Goal: Book appointment/travel/reservation

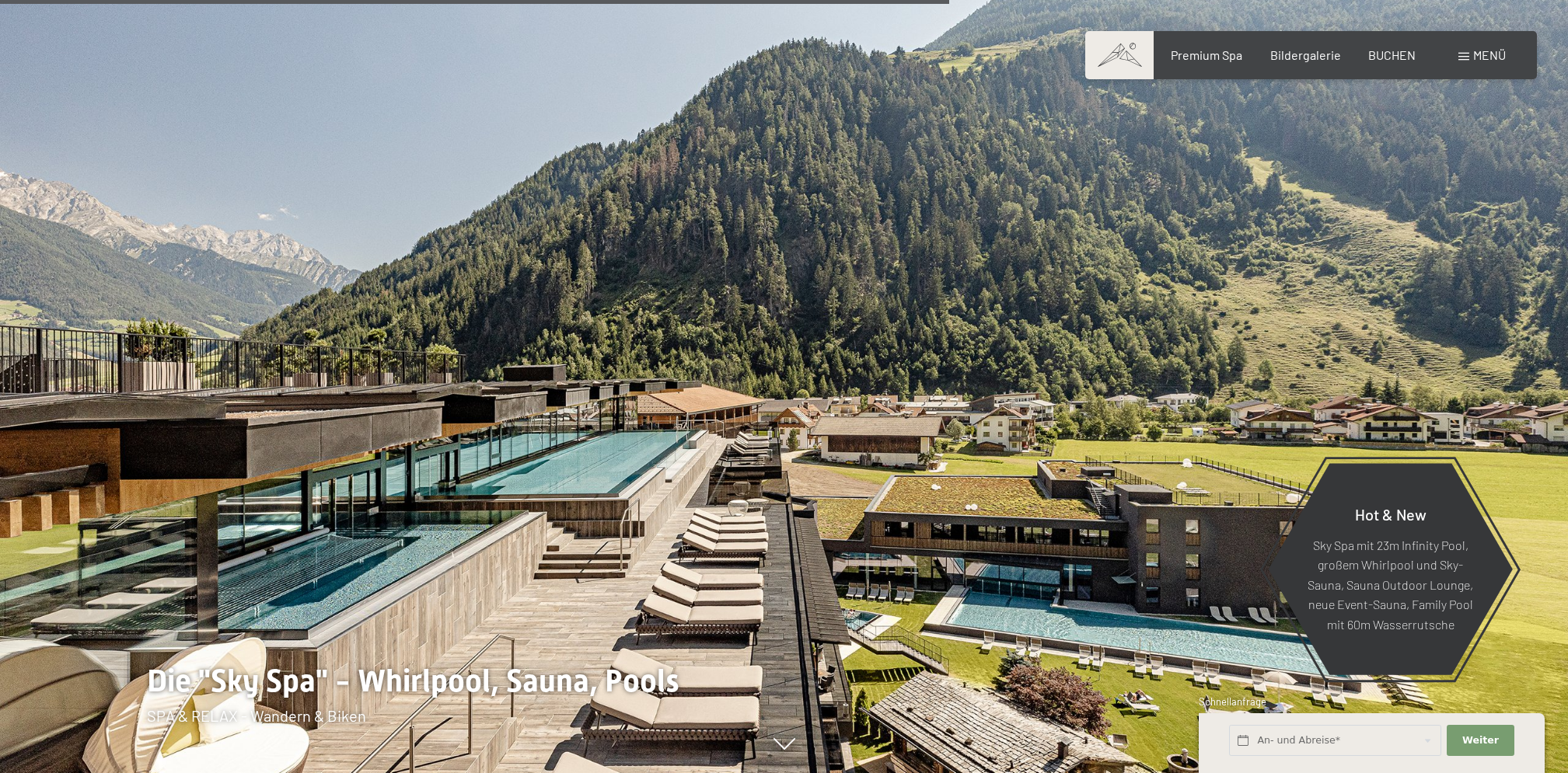
click at [1475, 56] on span "Menü" at bounding box center [1489, 55] width 33 height 15
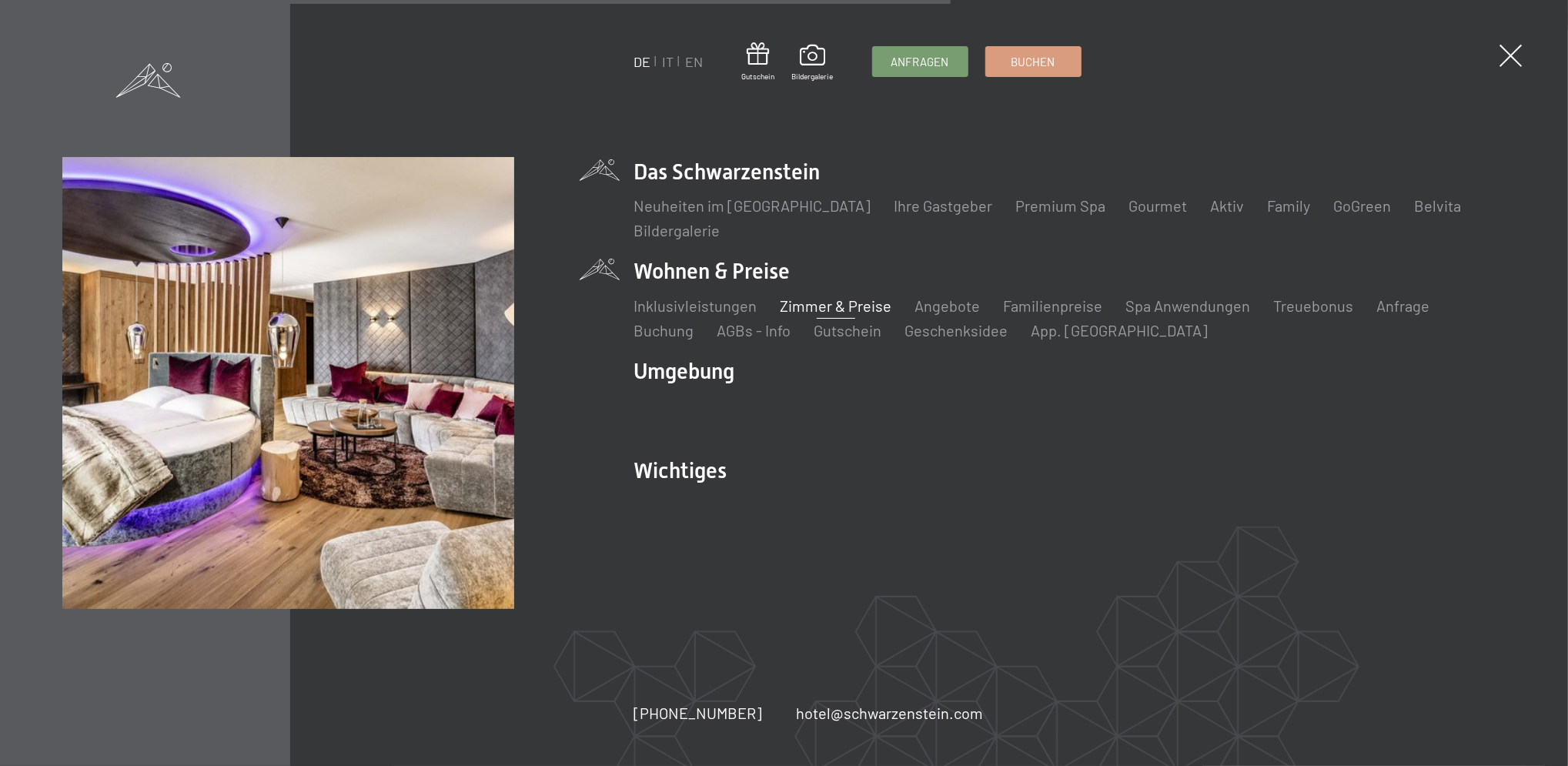
click at [796, 302] on link "Zimmer & Preise" at bounding box center [836, 306] width 112 height 19
click at [827, 303] on link "Zimmer & Preise" at bounding box center [836, 306] width 112 height 19
click at [828, 299] on link "Zimmer & Preise" at bounding box center [836, 306] width 112 height 19
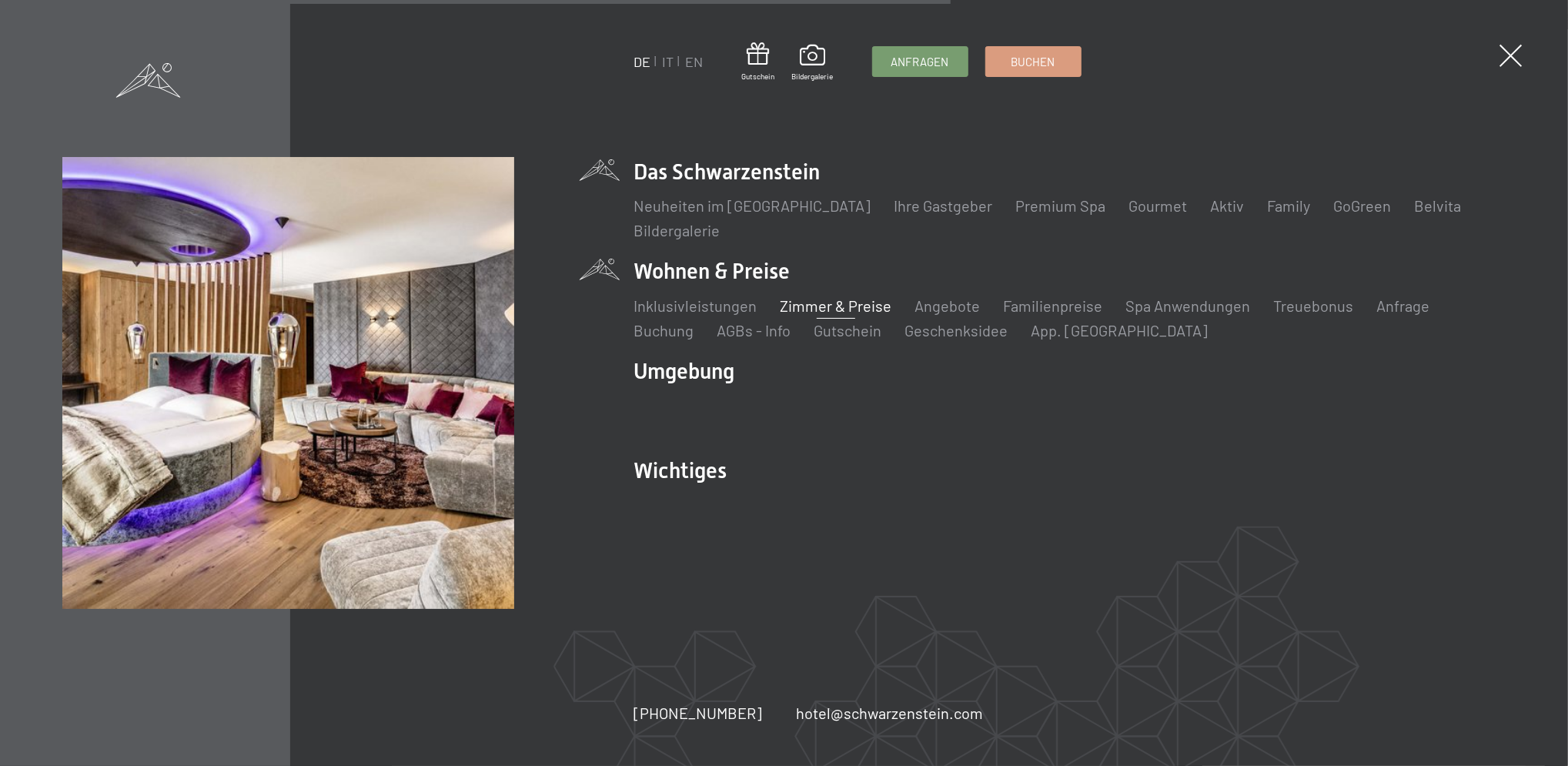
click at [828, 299] on link "Zimmer & Preise" at bounding box center [836, 306] width 112 height 19
click at [819, 302] on link "Zimmer & Preise" at bounding box center [836, 306] width 112 height 19
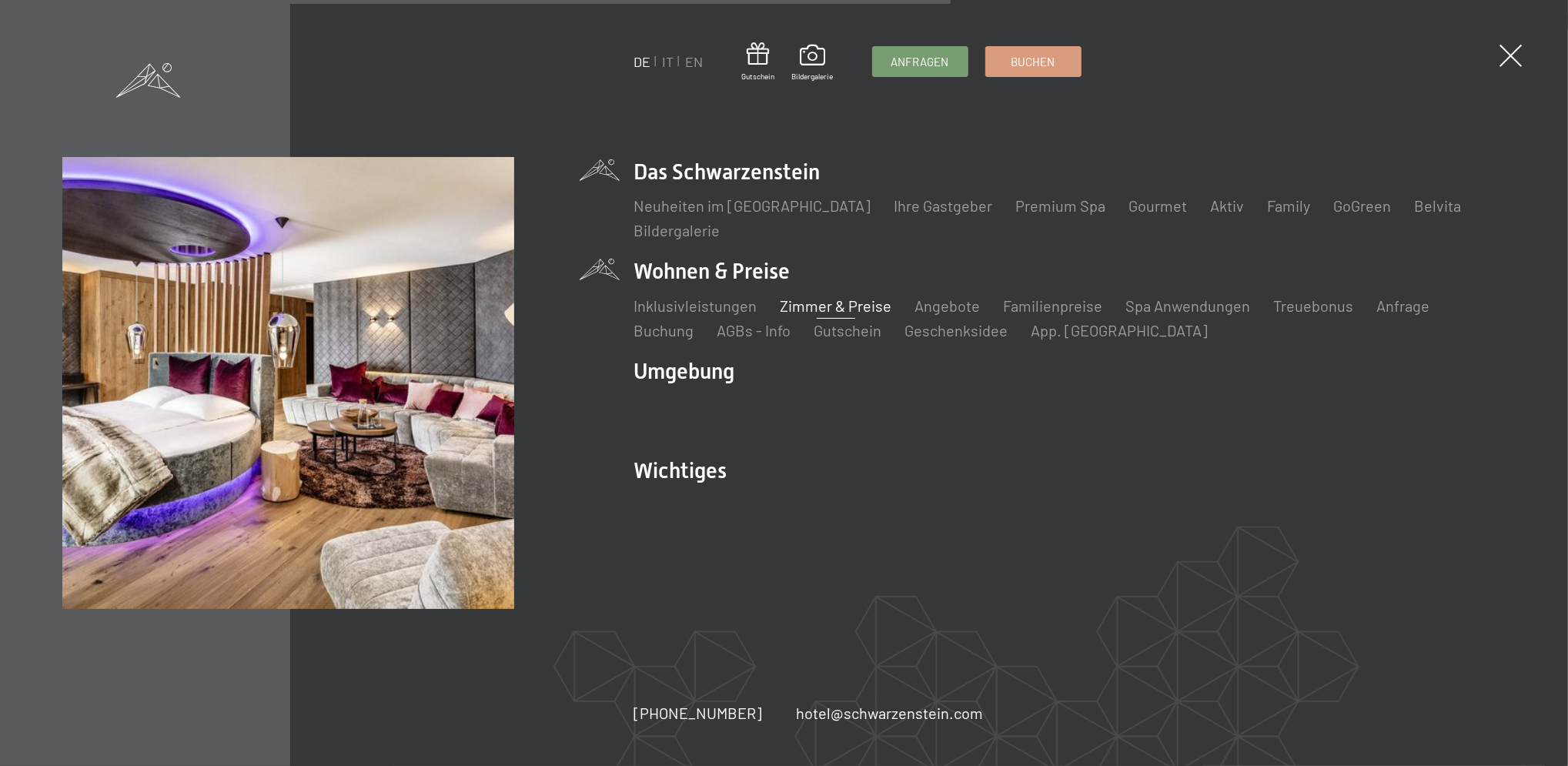
click at [819, 302] on link "Zimmer & Preise" at bounding box center [836, 306] width 112 height 19
click at [850, 302] on link "Zimmer & Preise" at bounding box center [836, 306] width 112 height 19
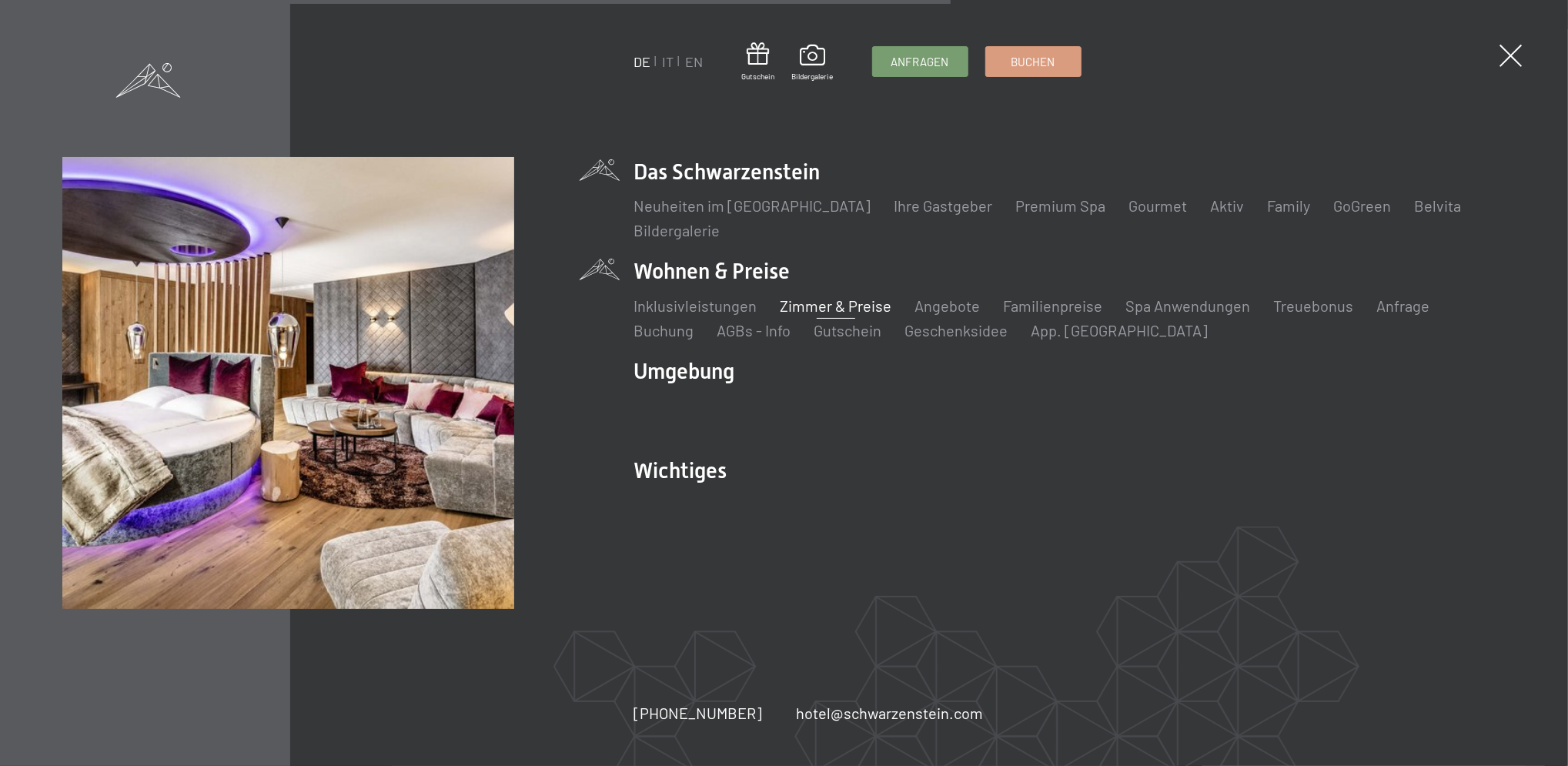
click at [850, 302] on link "Zimmer & Preise" at bounding box center [836, 306] width 112 height 19
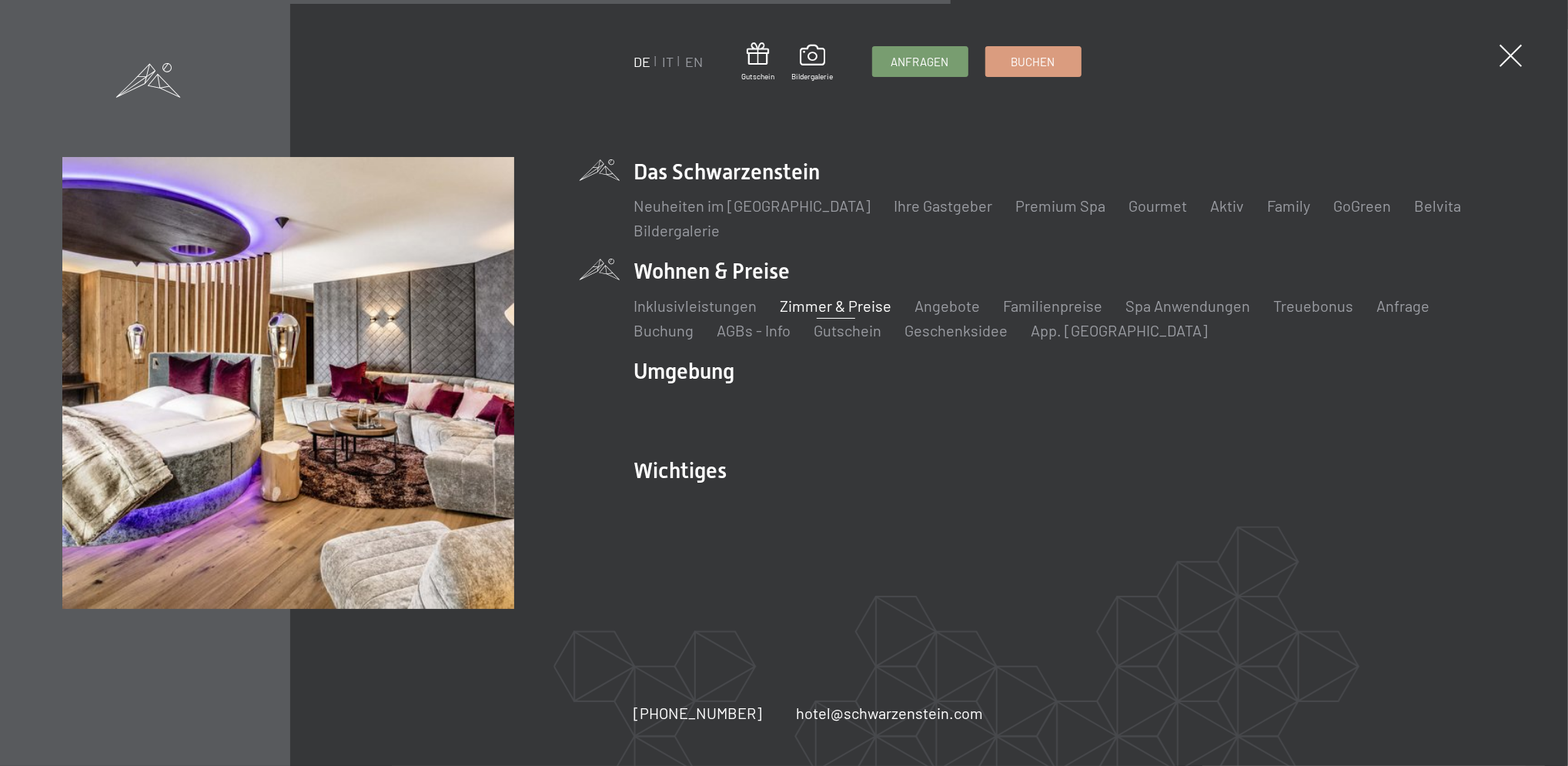
click at [850, 302] on link "Zimmer & Preise" at bounding box center [836, 306] width 112 height 19
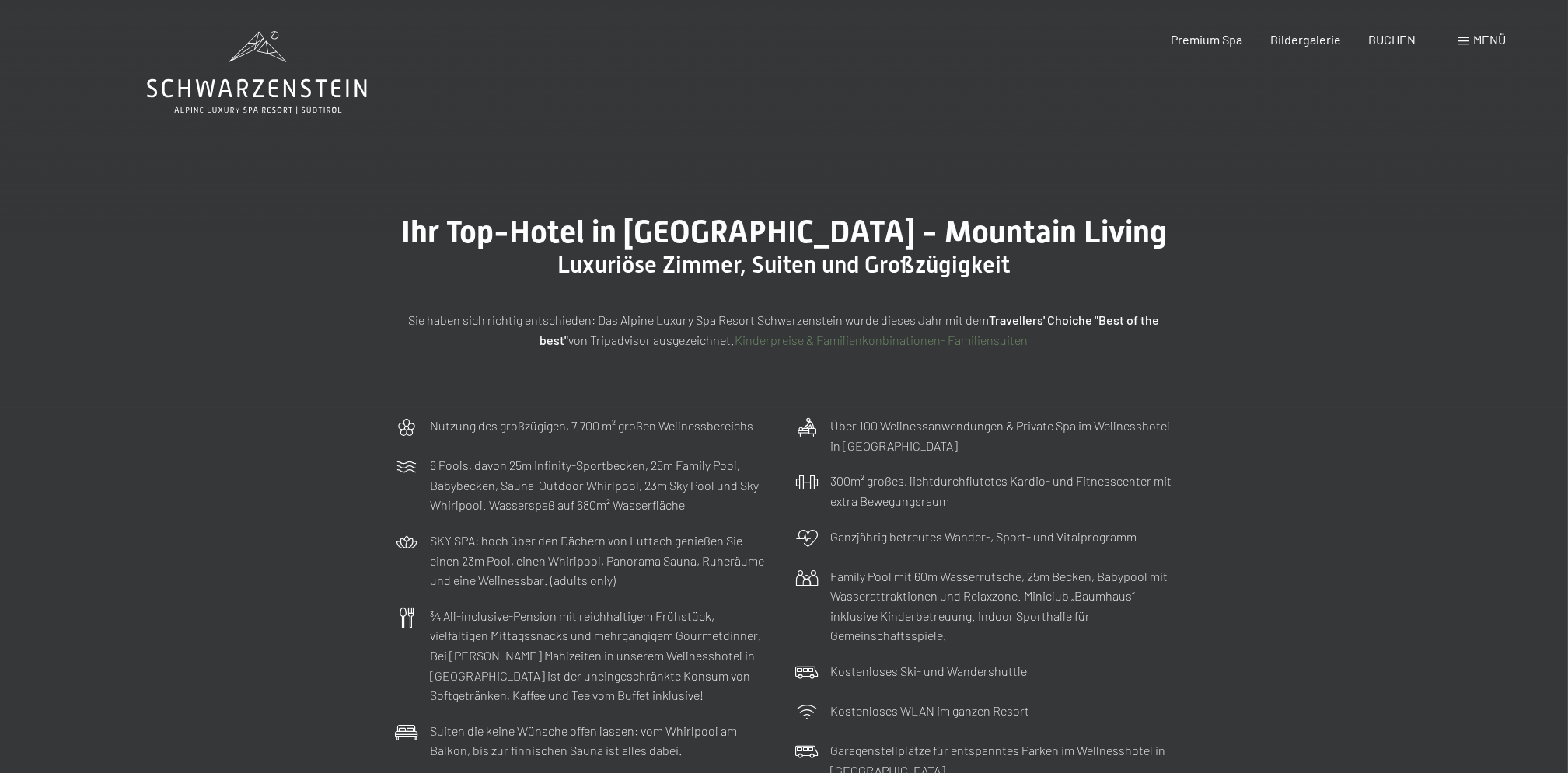
click at [1468, 34] on div "Menü" at bounding box center [1481, 40] width 48 height 17
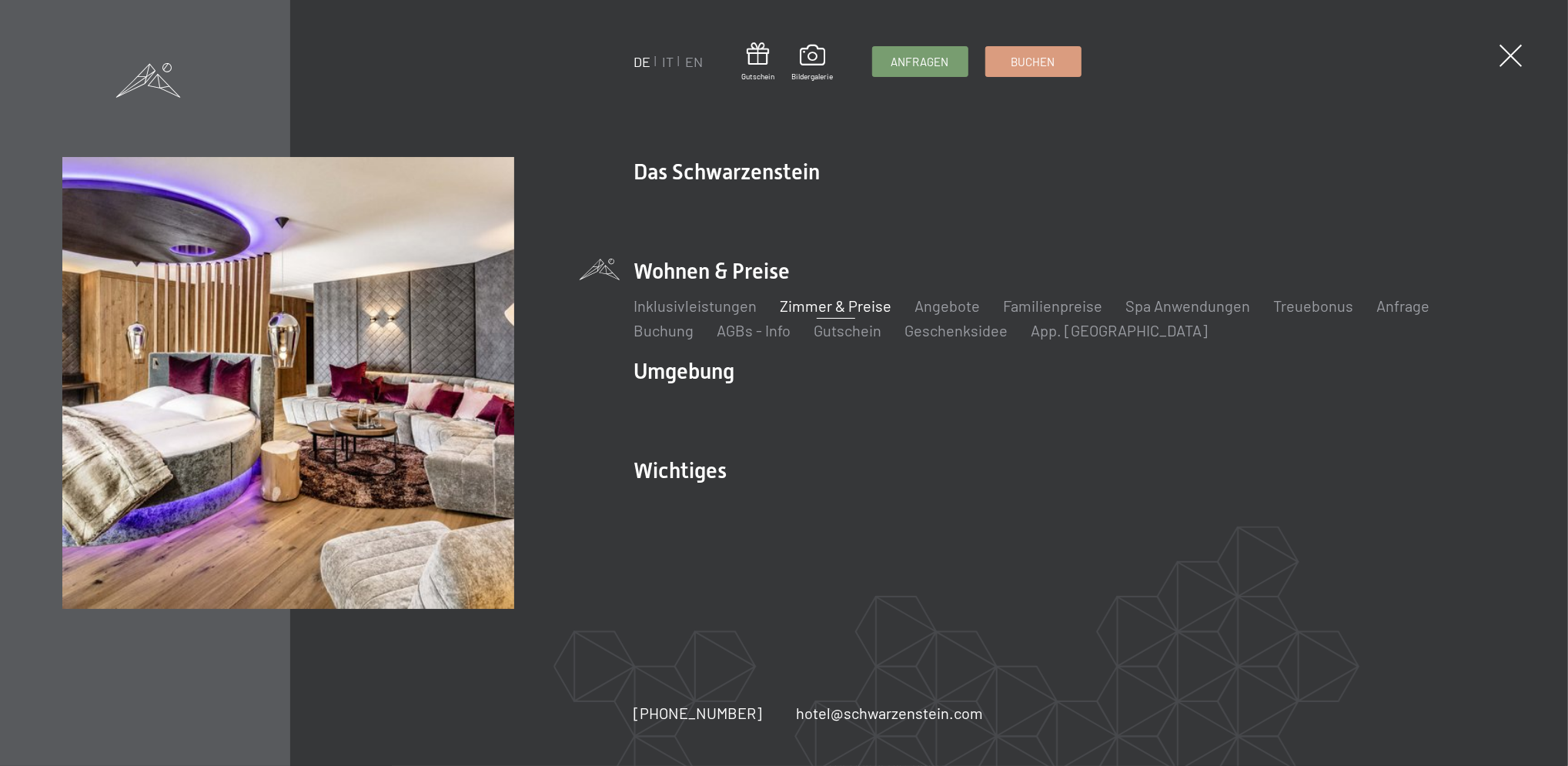
click at [832, 300] on link "Zimmer & Preise" at bounding box center [836, 306] width 112 height 19
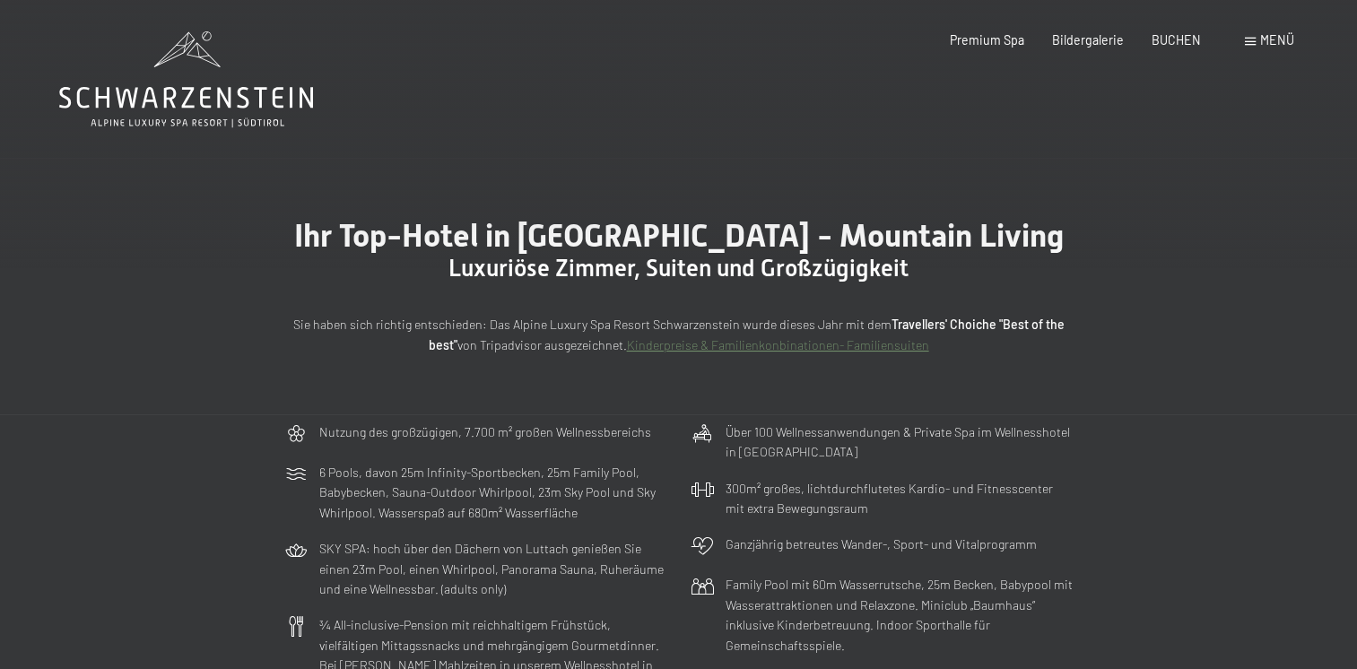
drag, startPoint x: 1774, startPoint y: 1, endPoint x: 803, endPoint y: 122, distance: 977.8
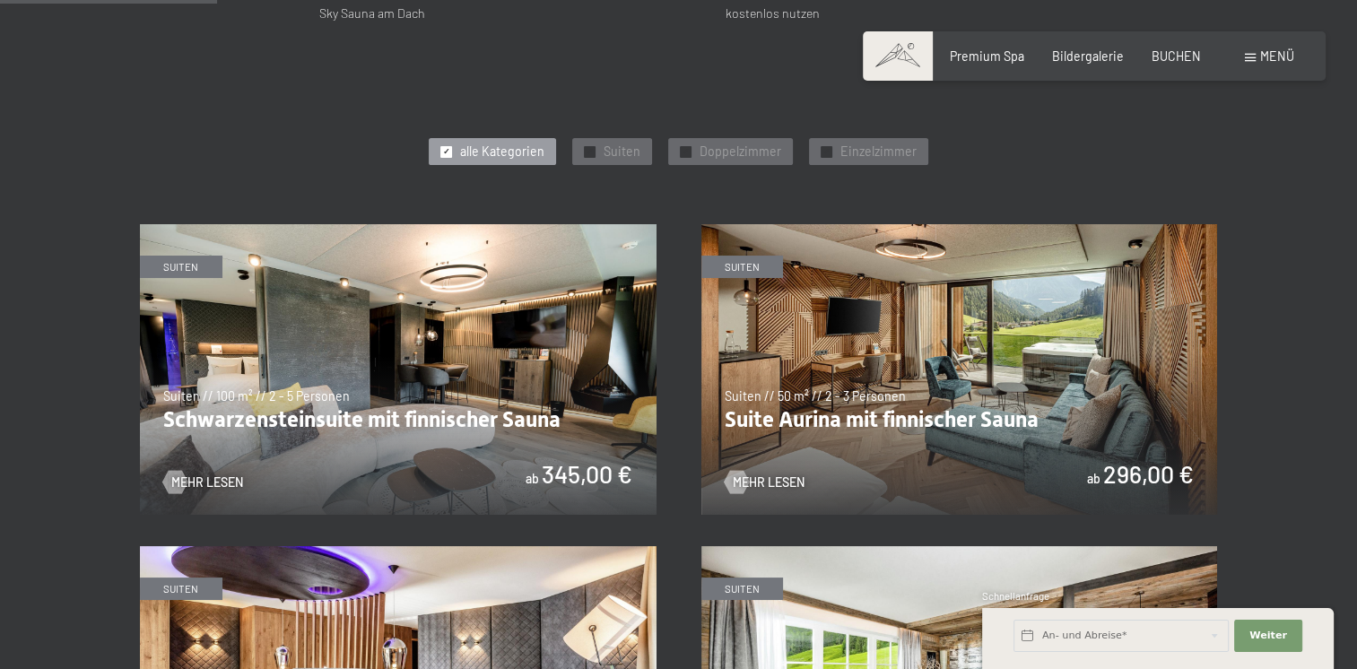
scroll to position [789, 0]
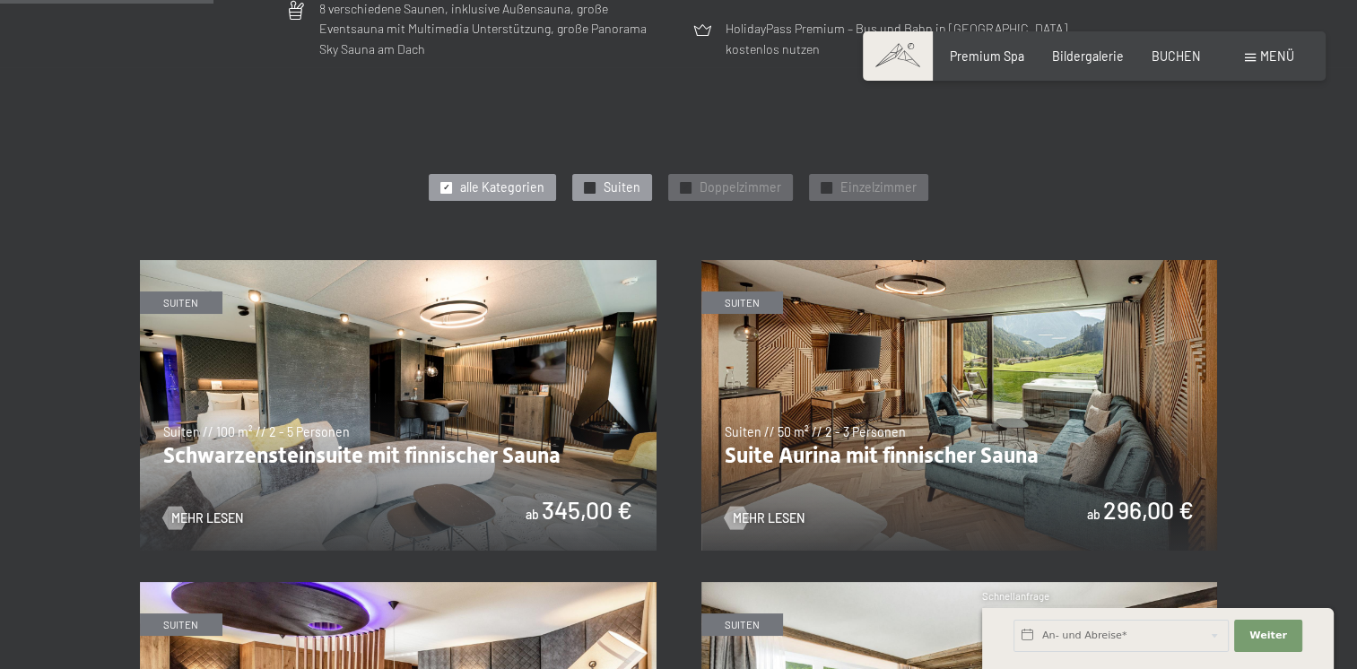
click at [603, 192] on div "✓ Suiten" at bounding box center [612, 187] width 80 height 27
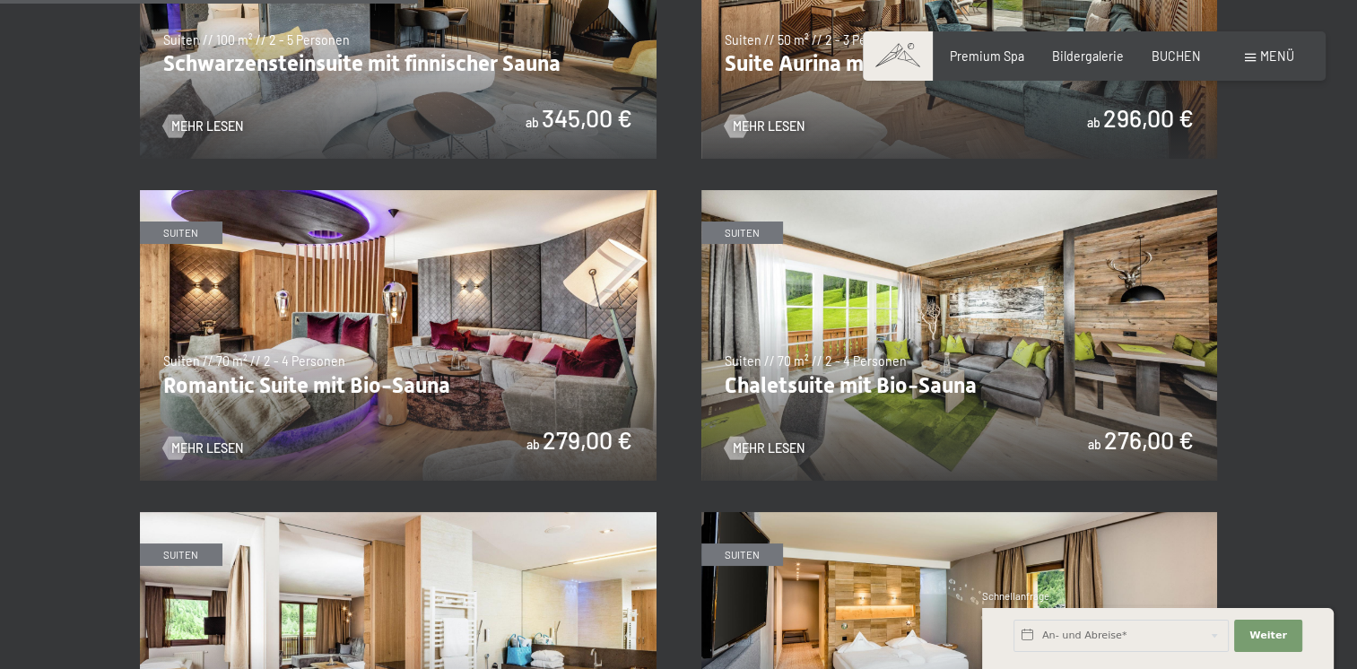
scroll to position [1184, 0]
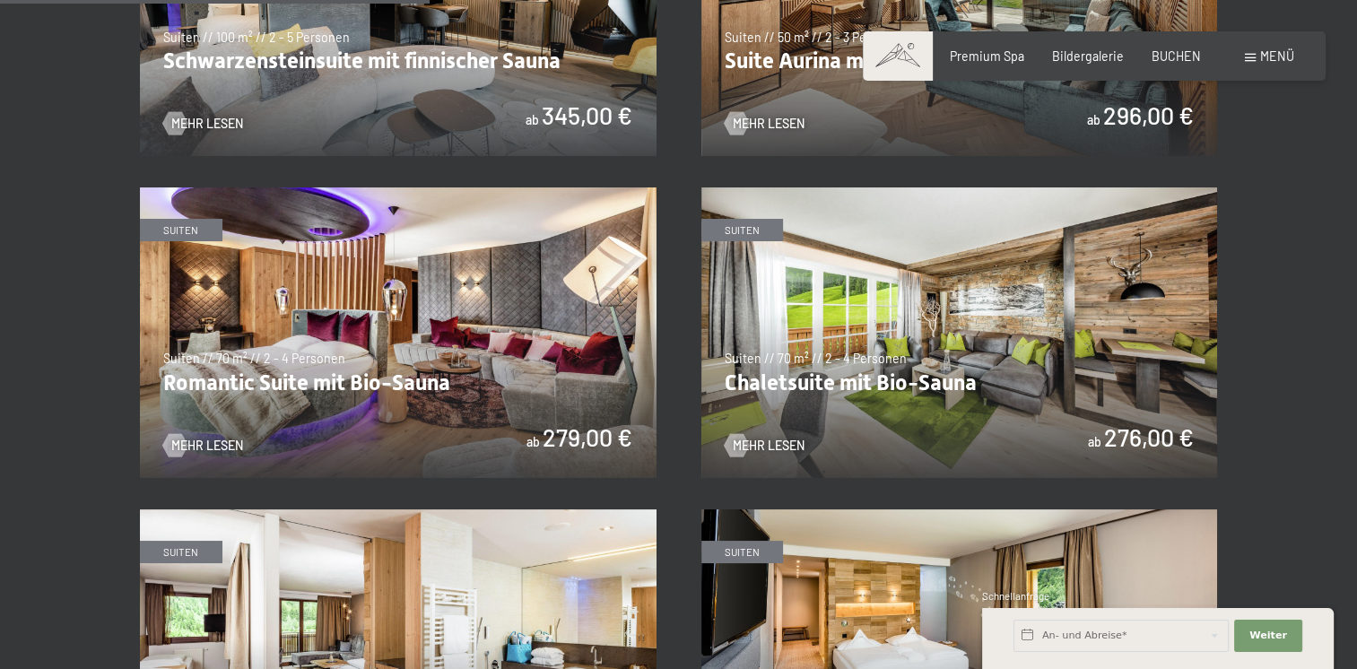
click at [499, 313] on img at bounding box center [398, 332] width 517 height 291
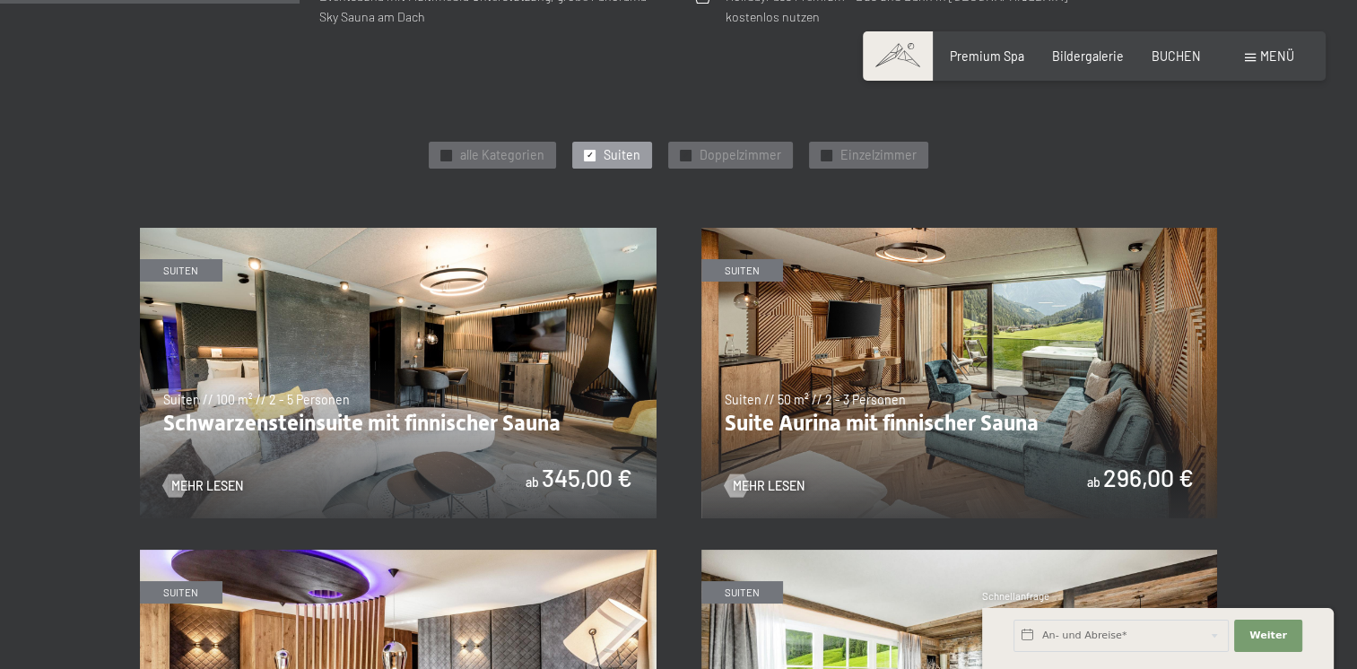
scroll to position [825, 0]
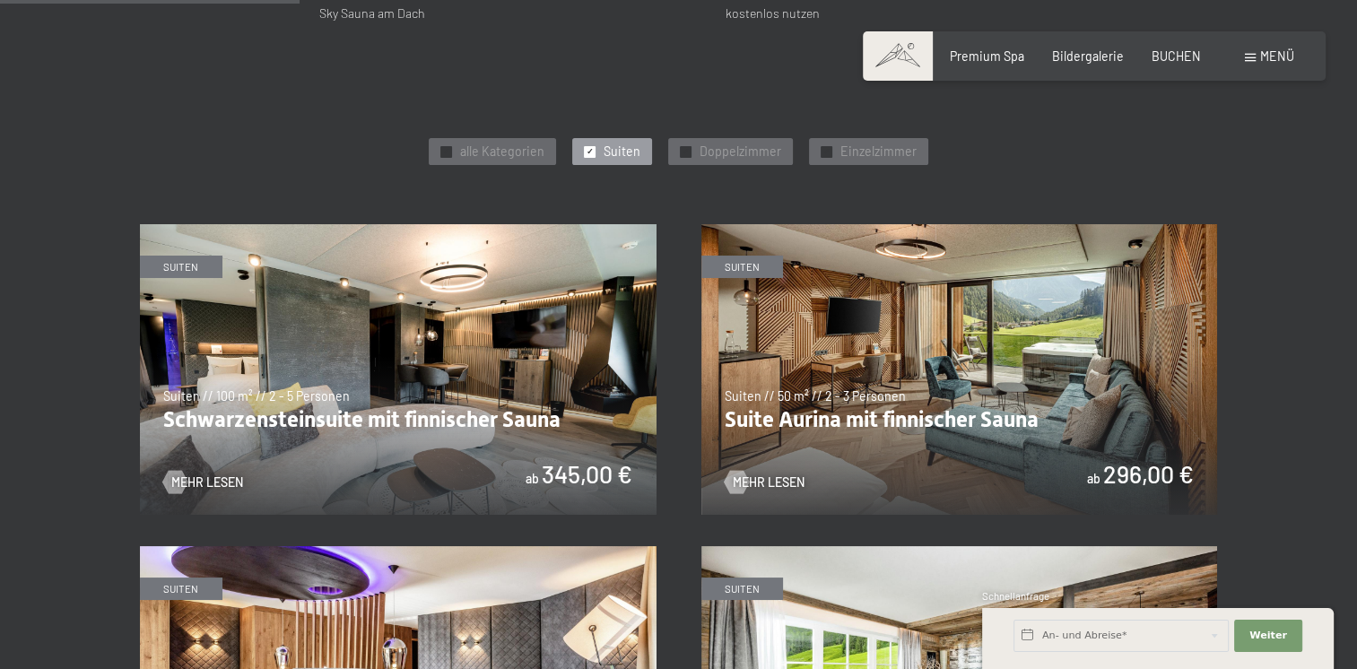
click at [997, 407] on img at bounding box center [959, 369] width 517 height 291
click at [432, 372] on img at bounding box center [398, 369] width 517 height 291
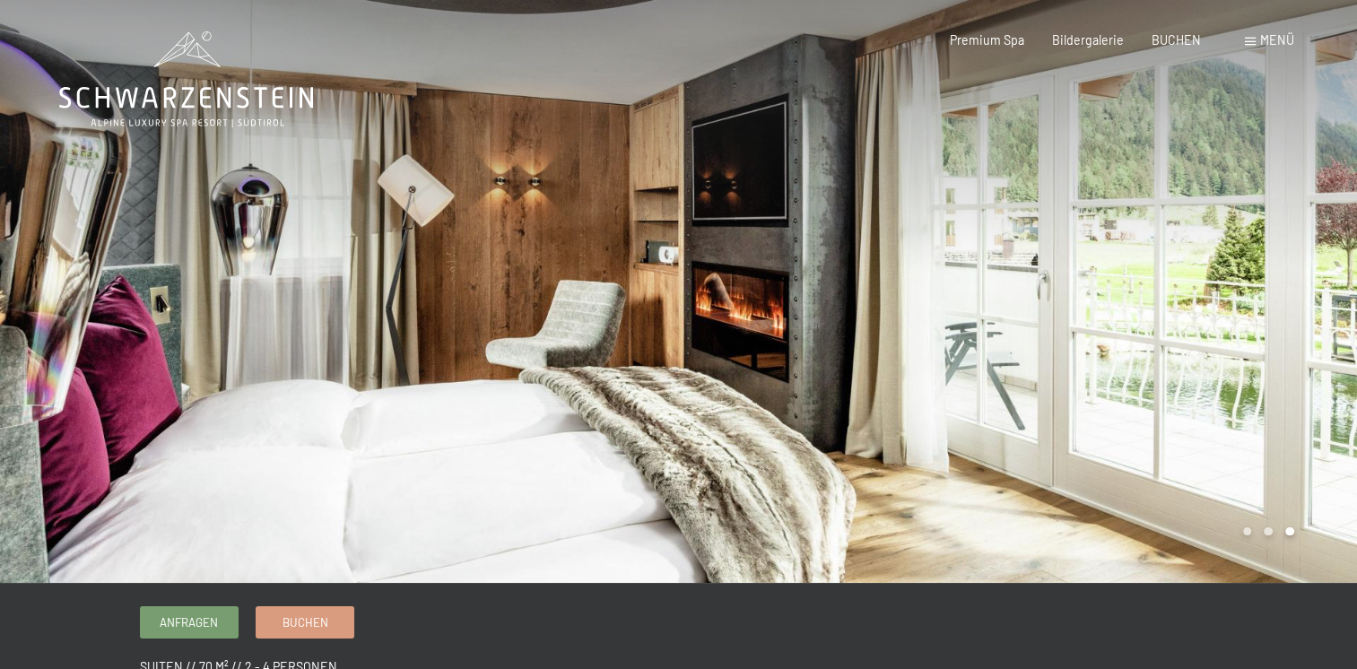
click at [1121, 315] on div at bounding box center [1018, 291] width 679 height 583
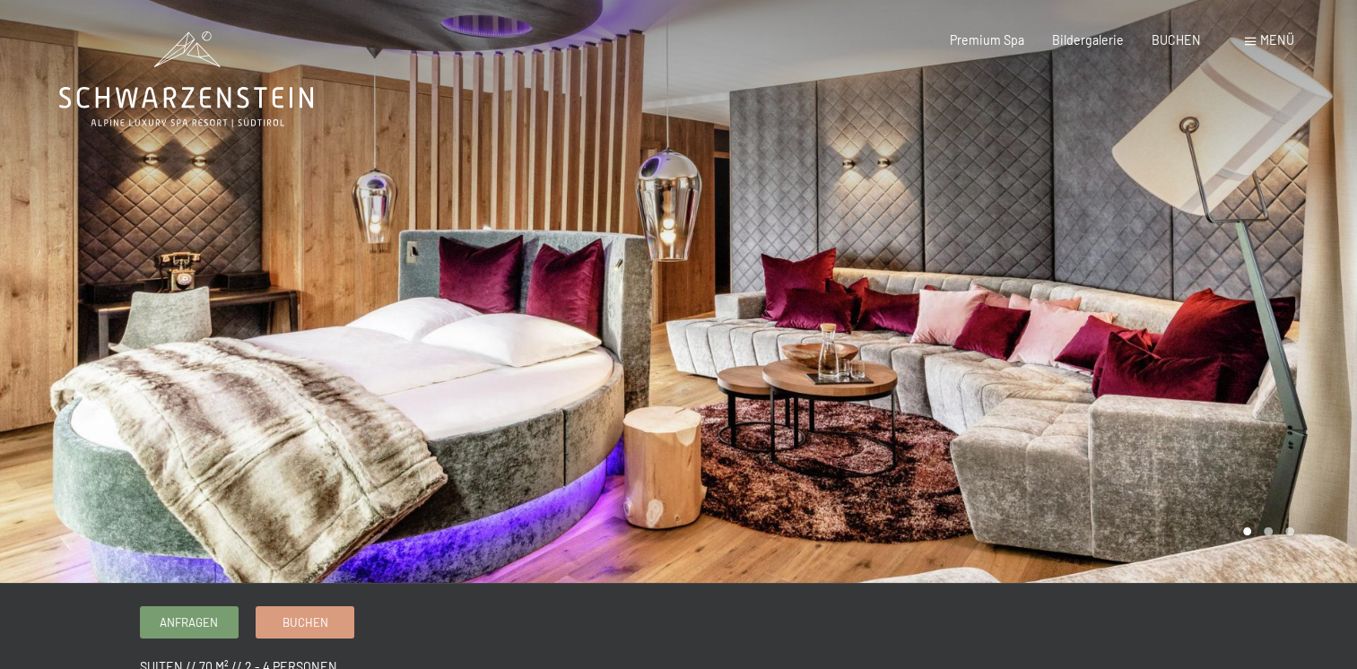
click at [1121, 315] on div at bounding box center [1018, 291] width 679 height 583
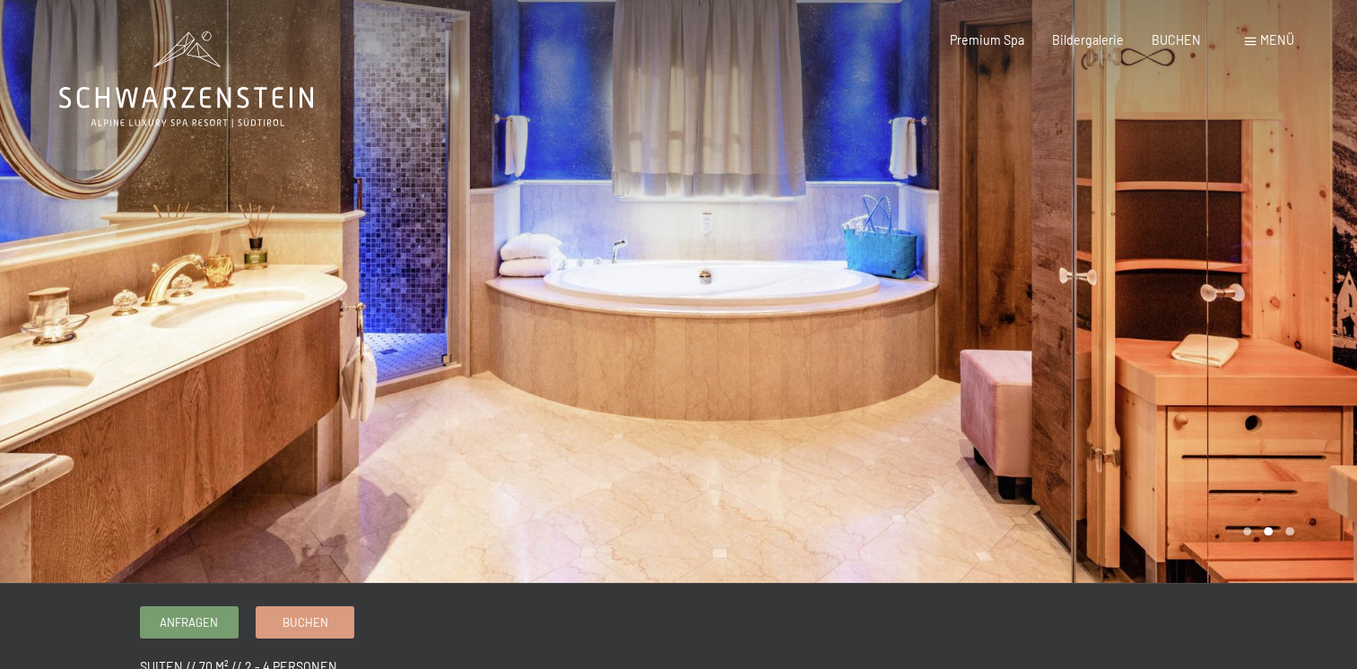
click at [1121, 315] on div at bounding box center [1018, 291] width 679 height 583
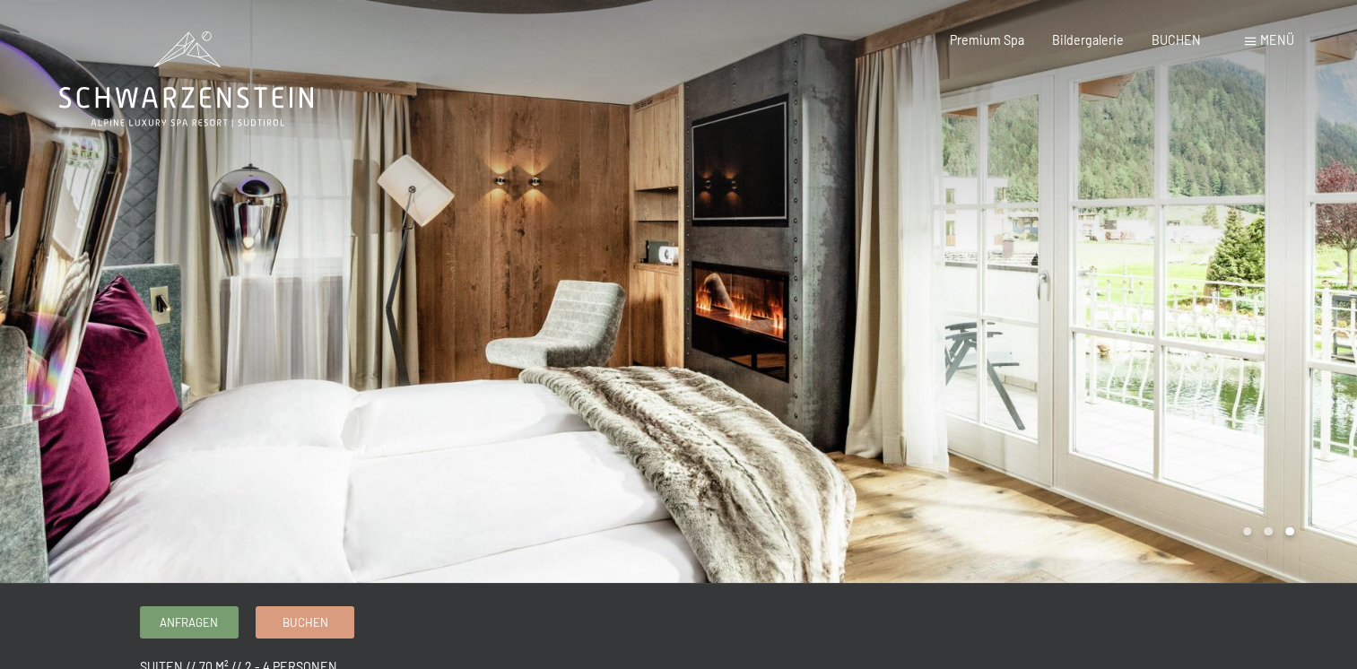
click at [1121, 315] on div at bounding box center [1018, 291] width 679 height 583
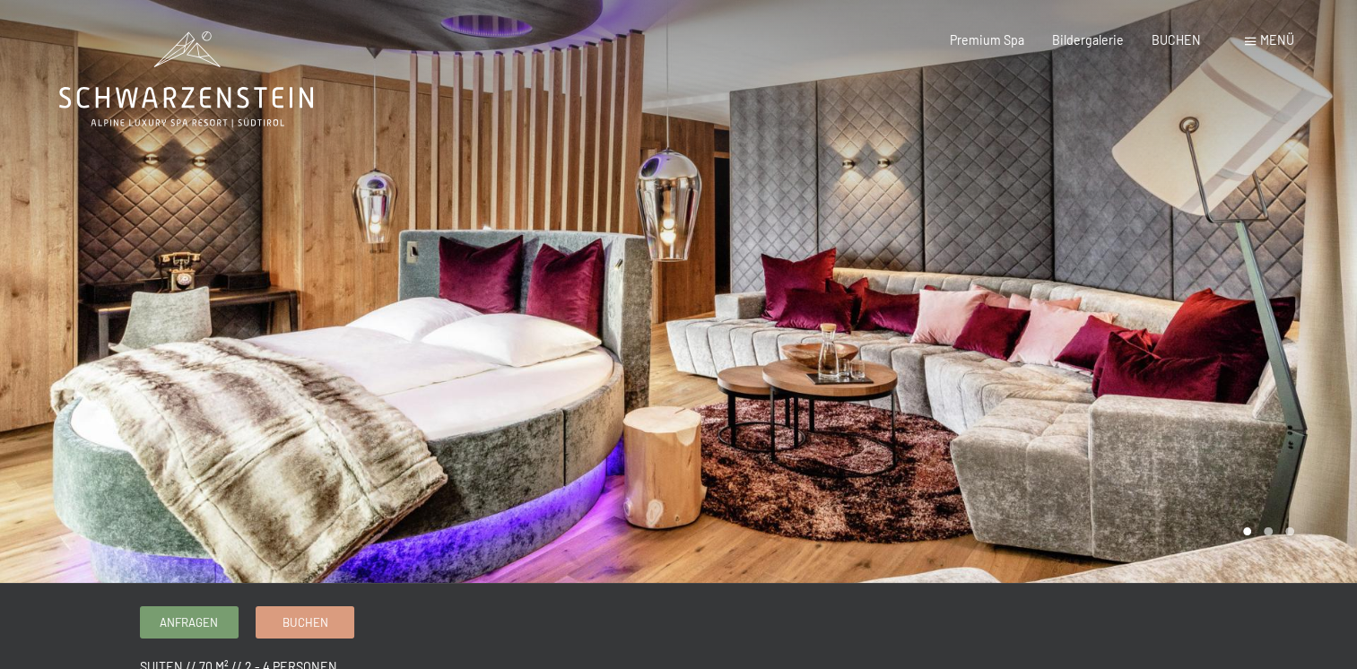
click at [1121, 315] on div at bounding box center [1018, 291] width 679 height 583
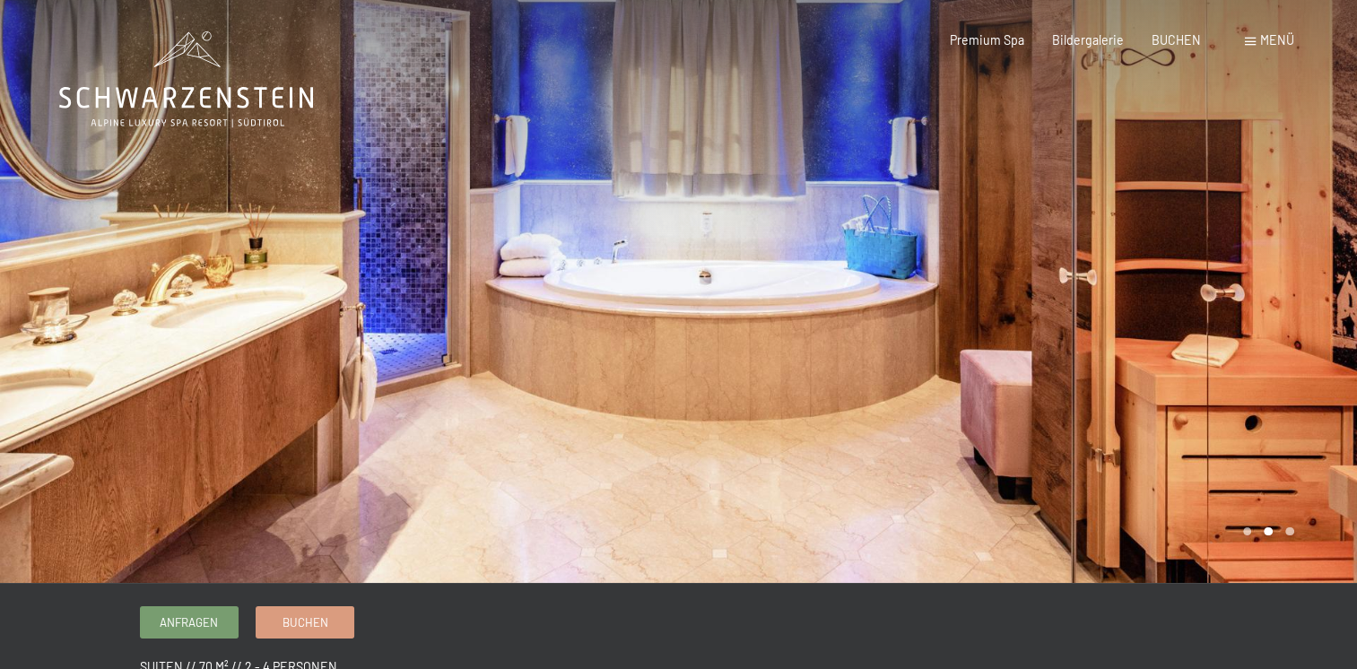
click at [1121, 315] on div at bounding box center [1018, 291] width 679 height 583
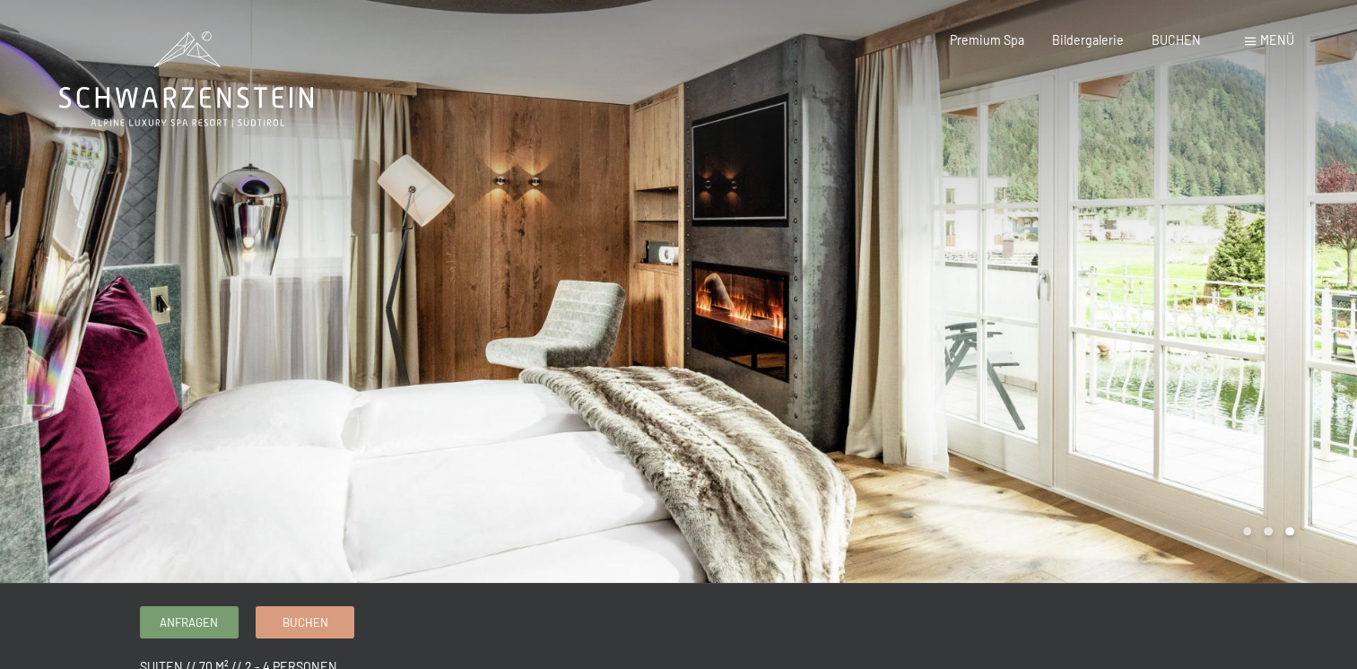
click at [1121, 315] on div at bounding box center [1018, 291] width 679 height 583
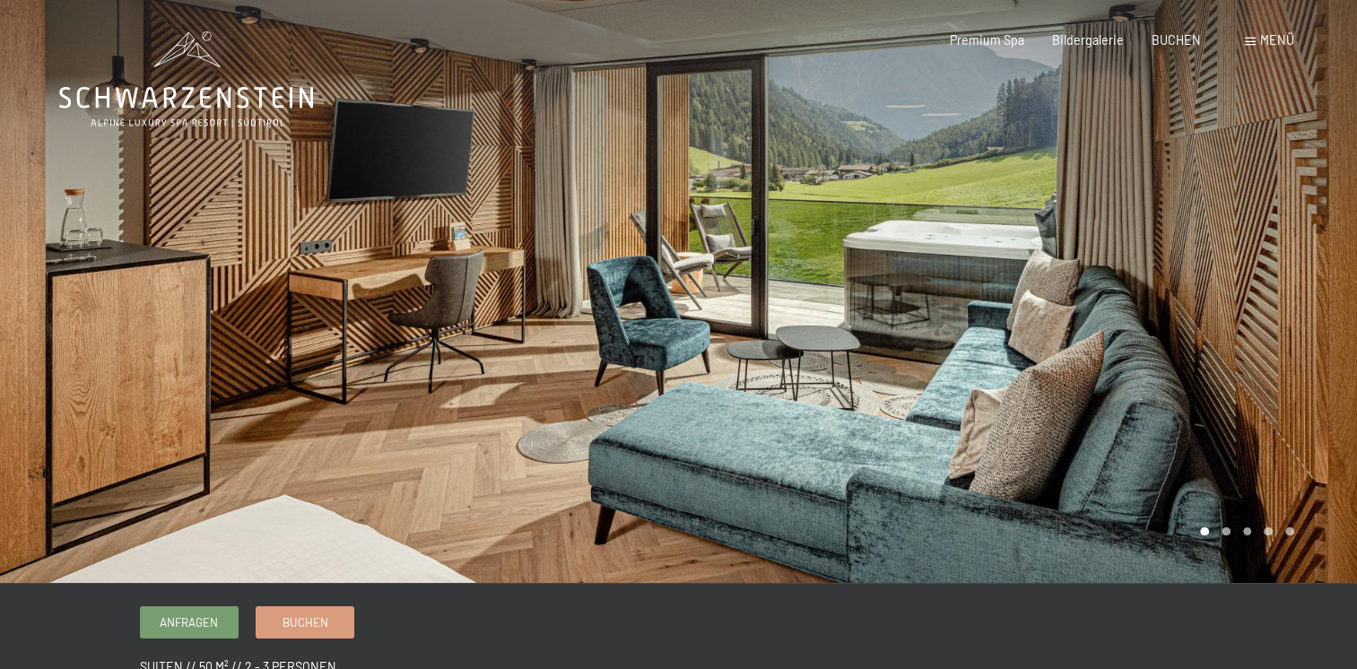
click at [1237, 292] on div at bounding box center [1018, 291] width 679 height 583
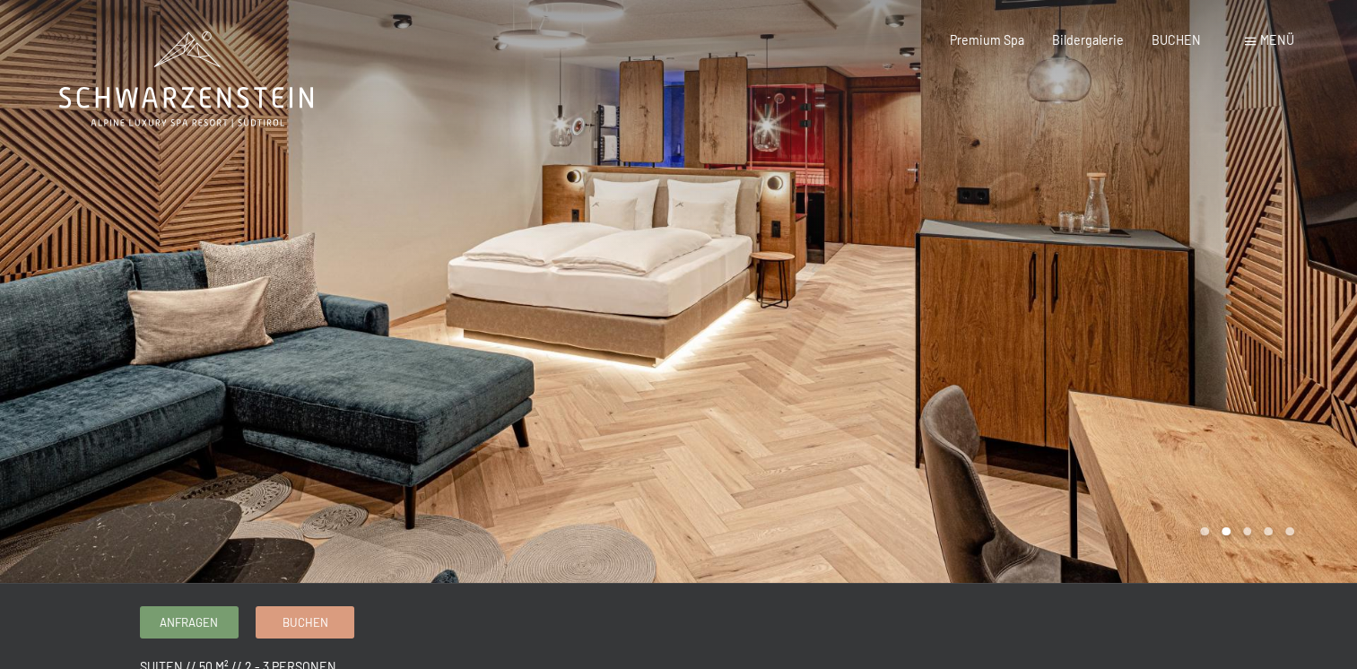
click at [1237, 292] on div at bounding box center [1018, 291] width 679 height 583
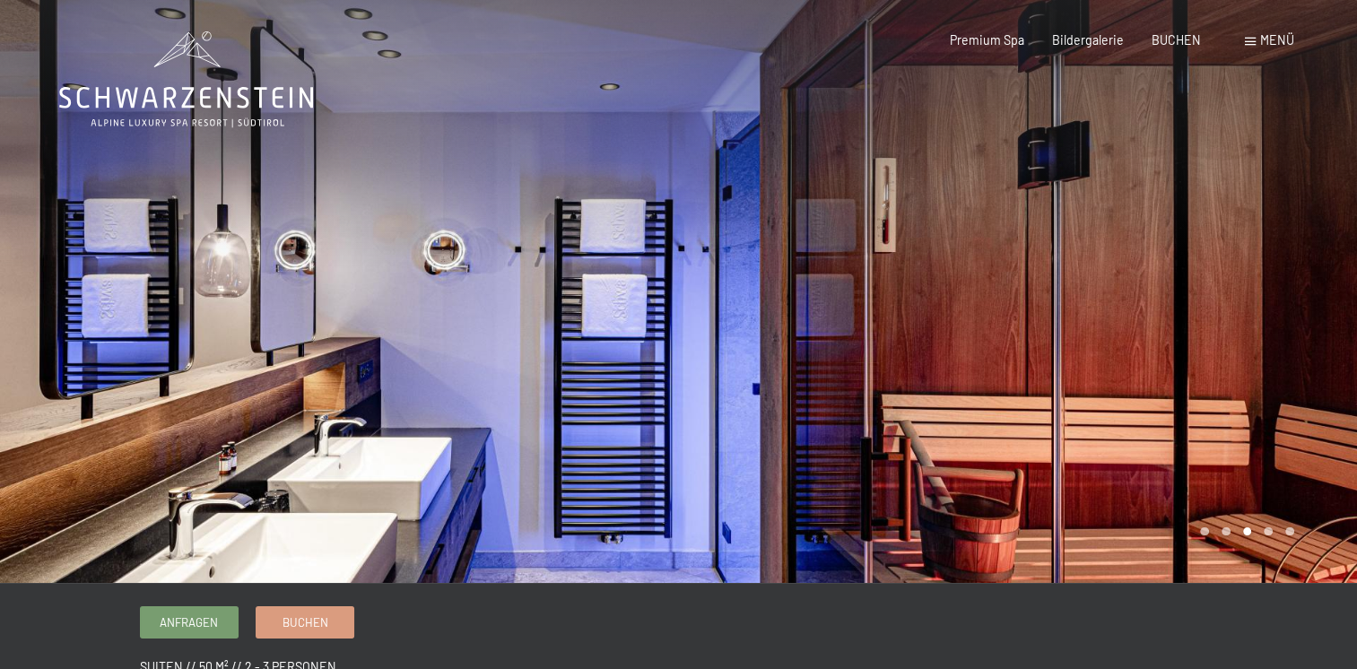
click at [1237, 292] on div at bounding box center [1018, 291] width 679 height 583
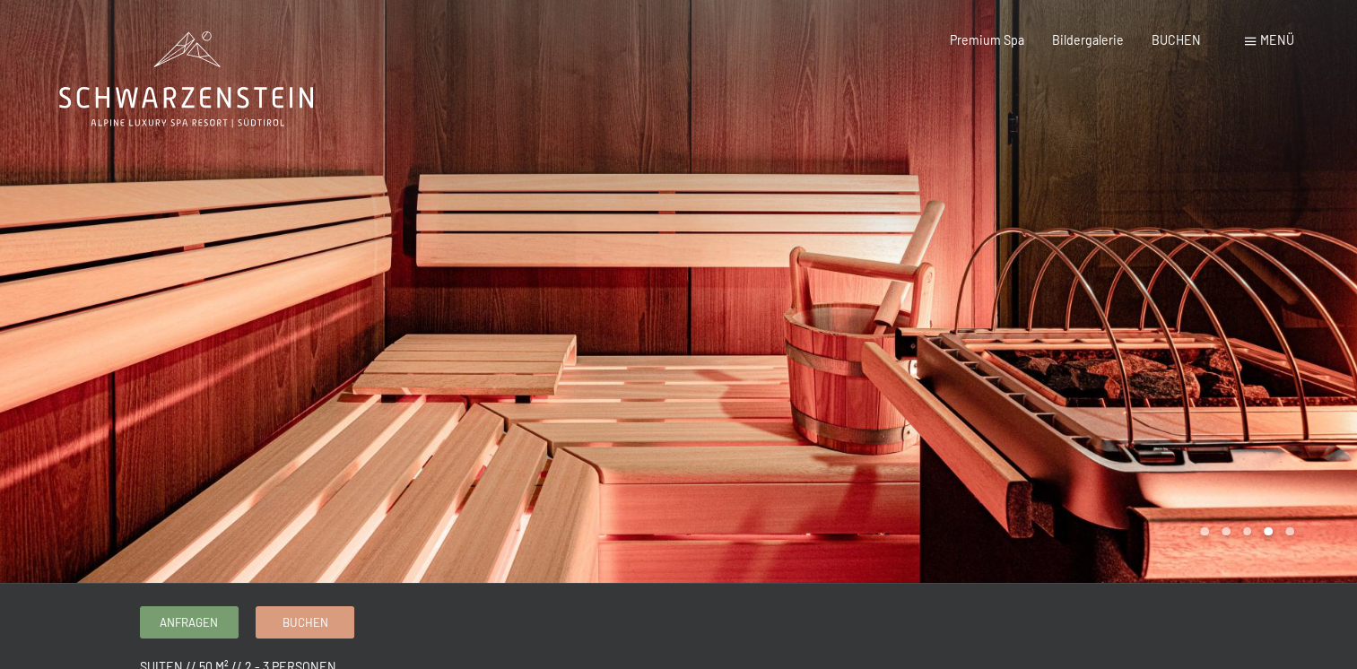
click at [1237, 292] on div at bounding box center [1018, 291] width 679 height 583
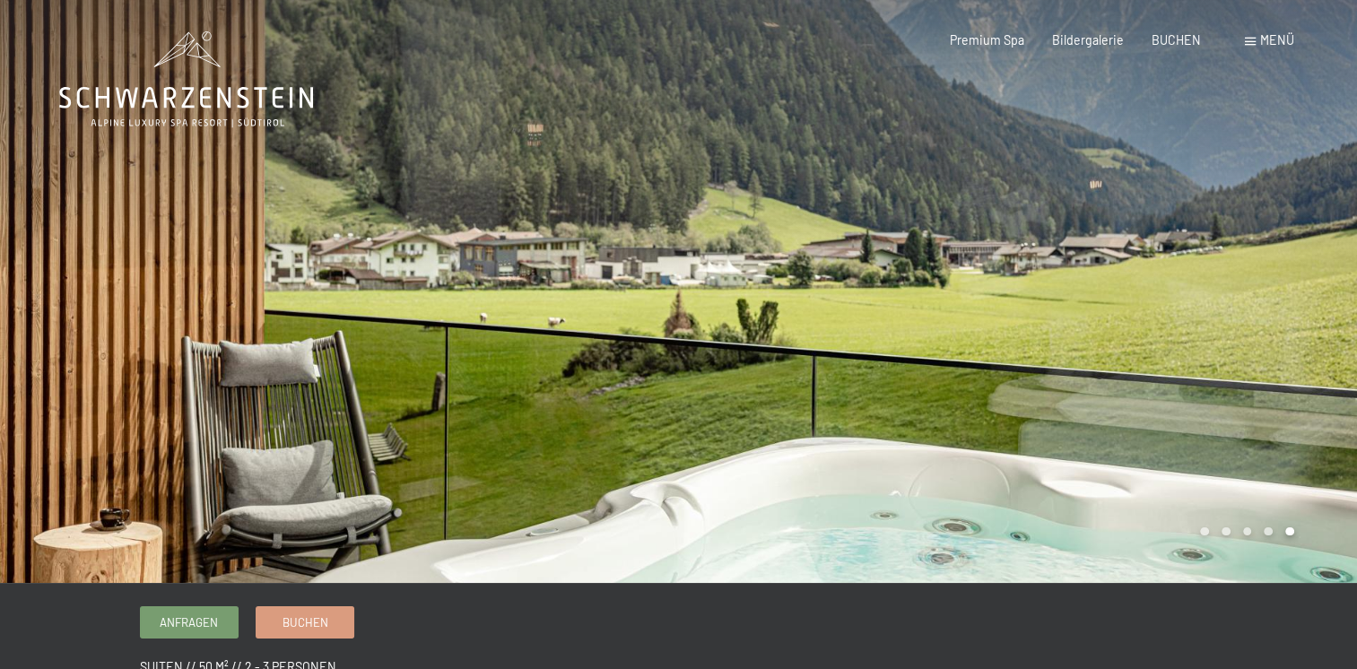
click at [1237, 292] on div at bounding box center [1018, 291] width 679 height 583
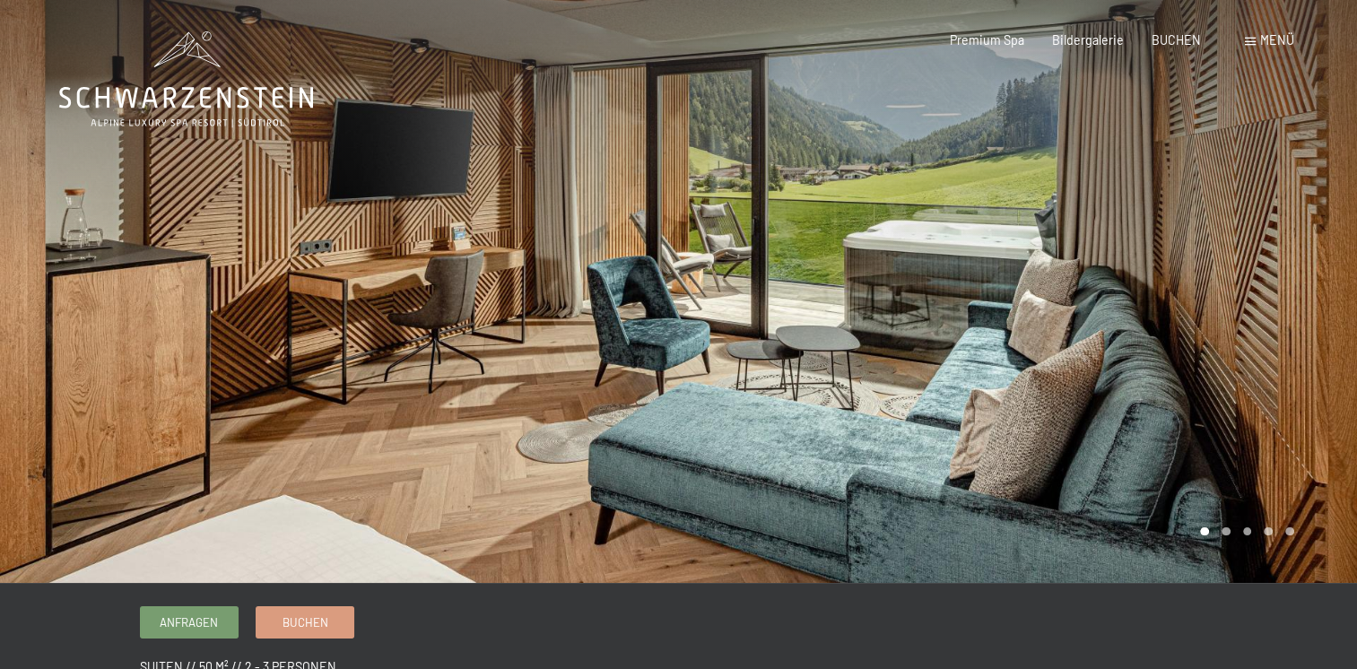
click at [1237, 292] on div at bounding box center [1018, 291] width 679 height 583
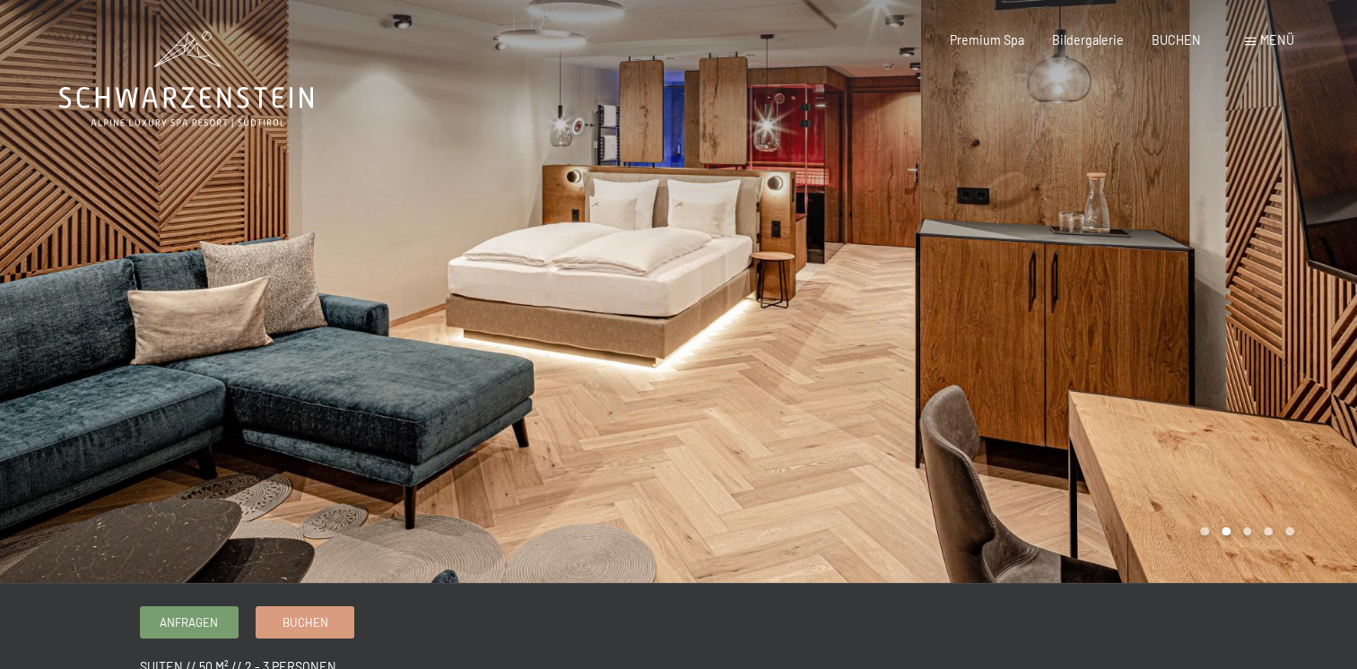
click at [1237, 292] on div at bounding box center [1018, 291] width 679 height 583
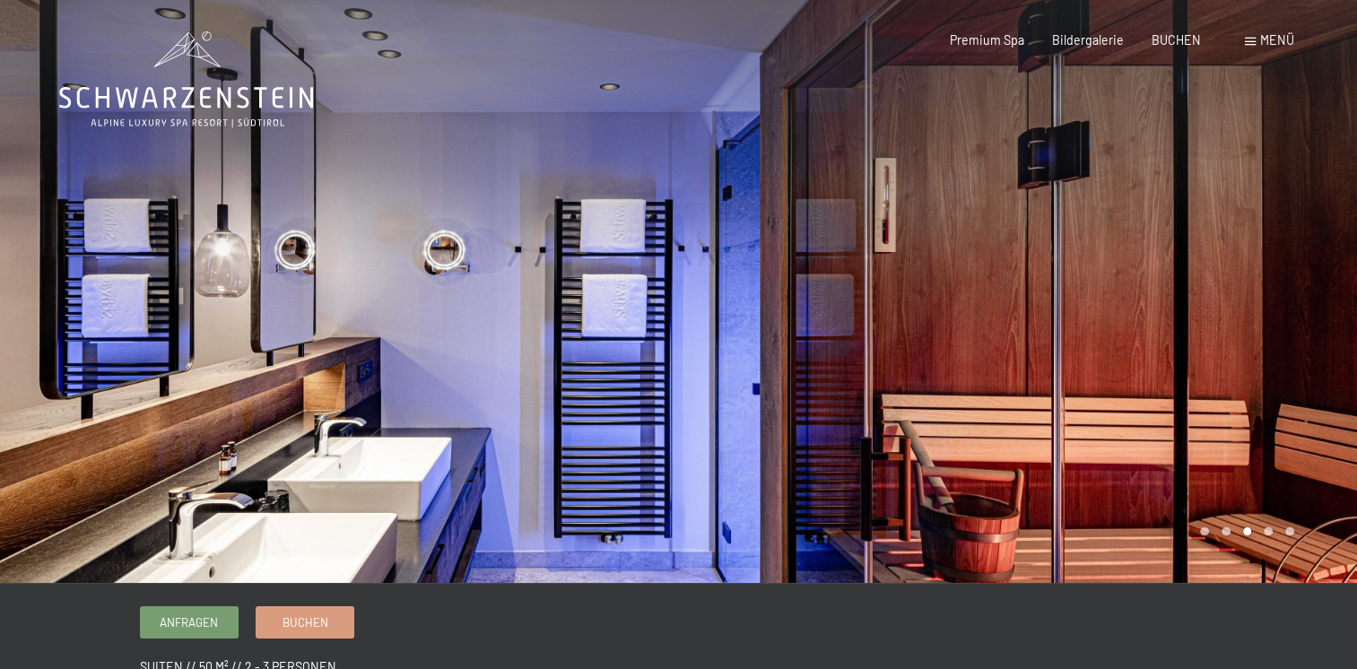
click at [1237, 292] on div at bounding box center [1018, 291] width 679 height 583
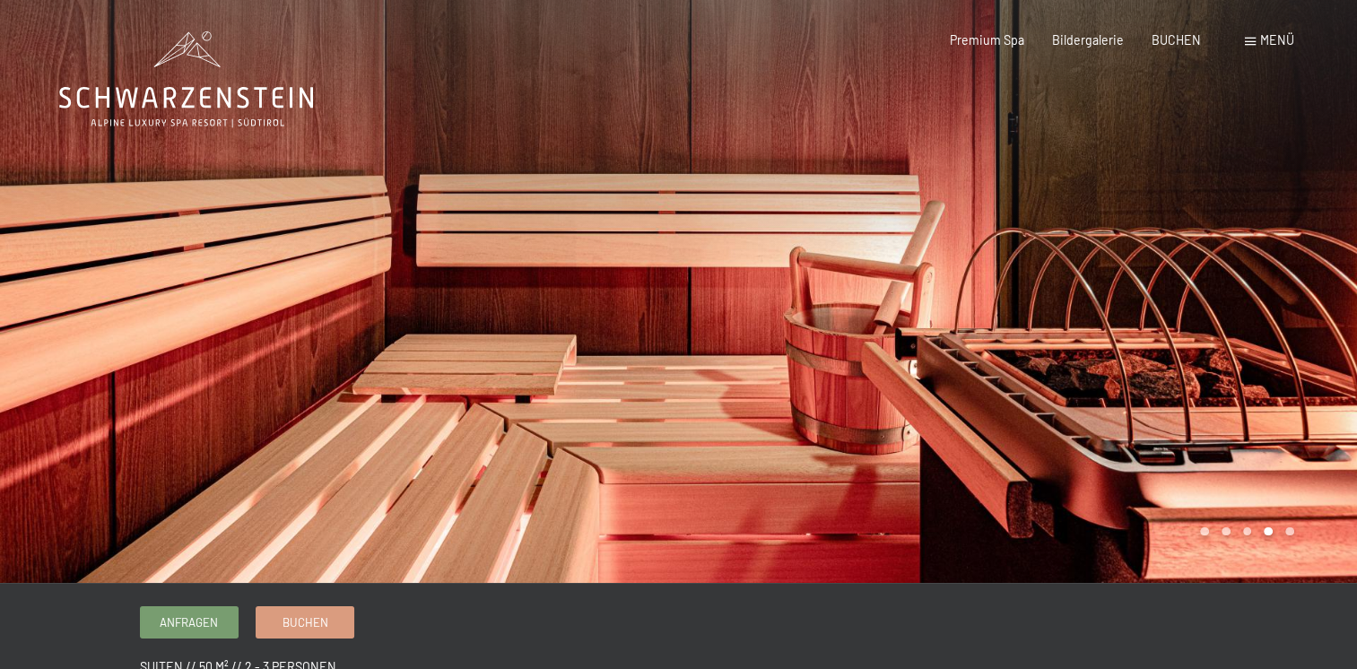
click at [1237, 292] on div at bounding box center [1018, 291] width 679 height 583
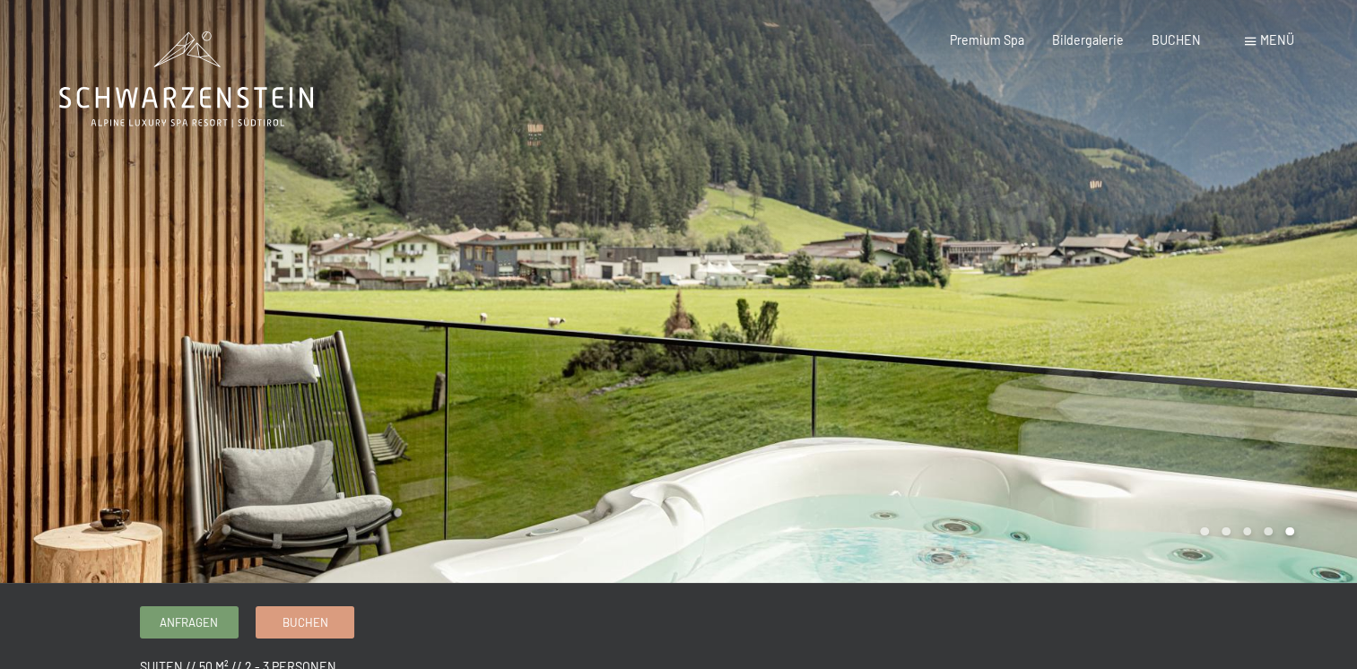
click at [1237, 293] on div at bounding box center [1018, 291] width 679 height 583
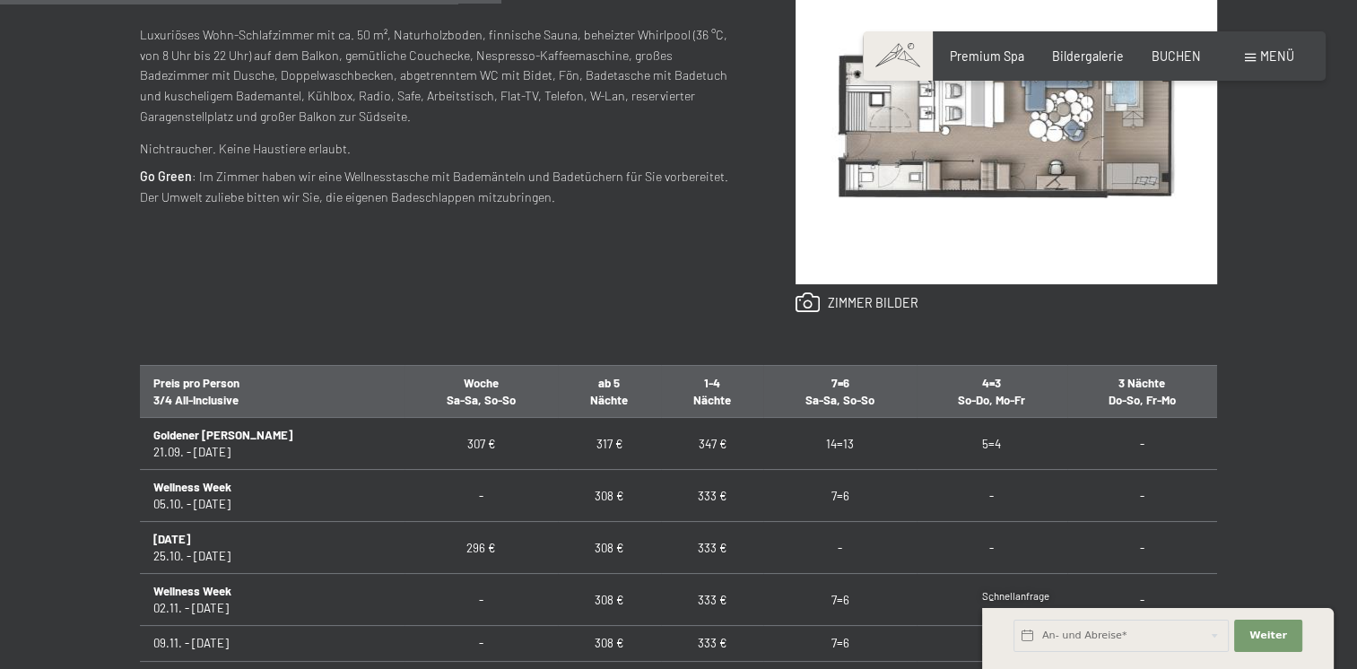
scroll to position [825, 0]
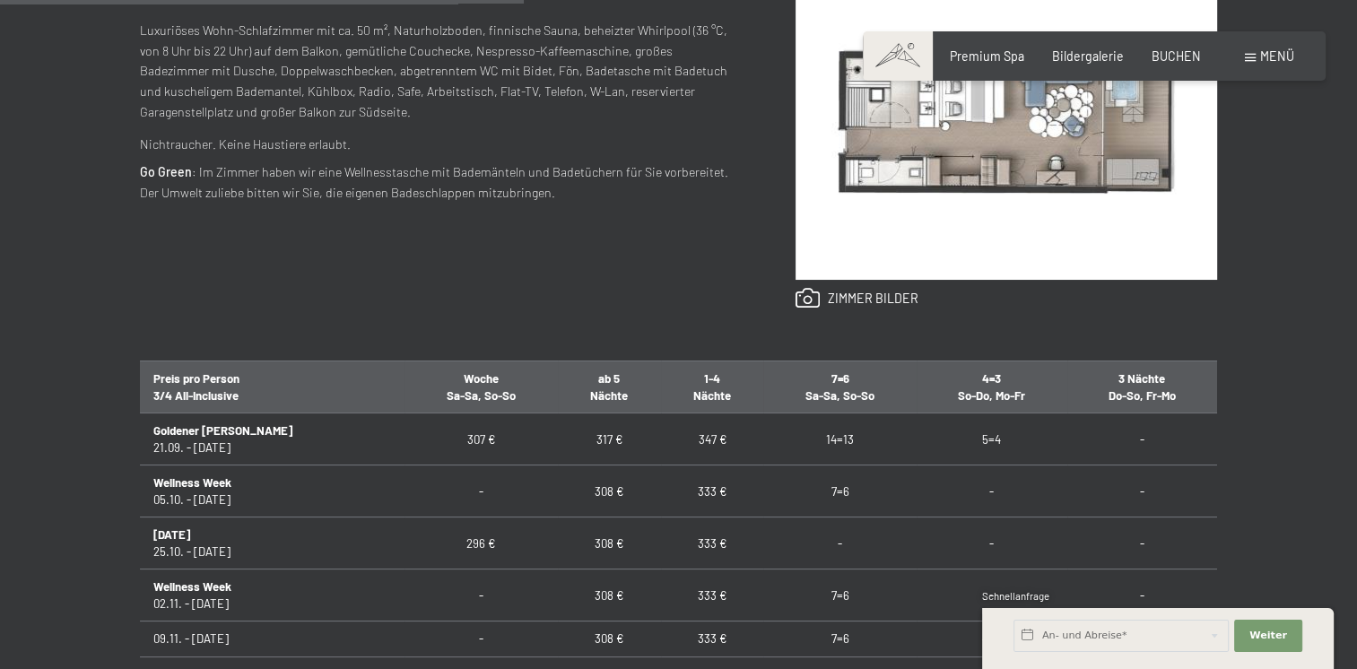
click at [662, 543] on td "333 €" at bounding box center [712, 543] width 103 height 52
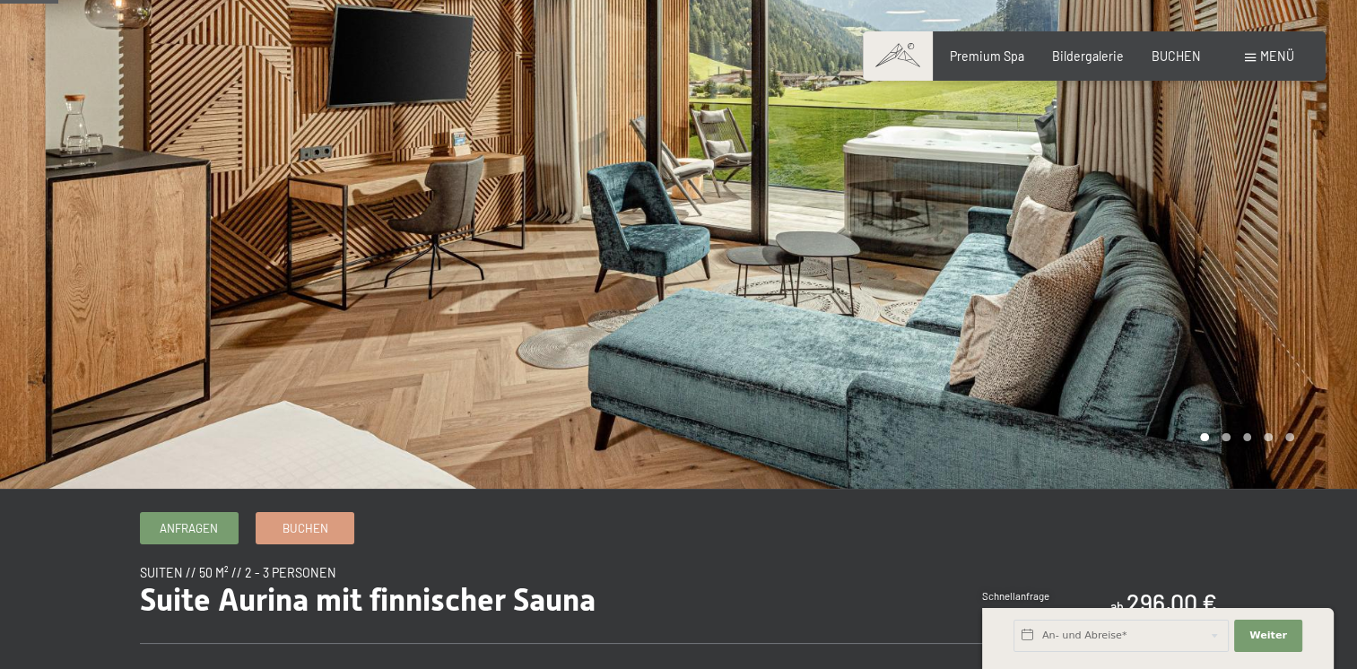
scroll to position [0, 0]
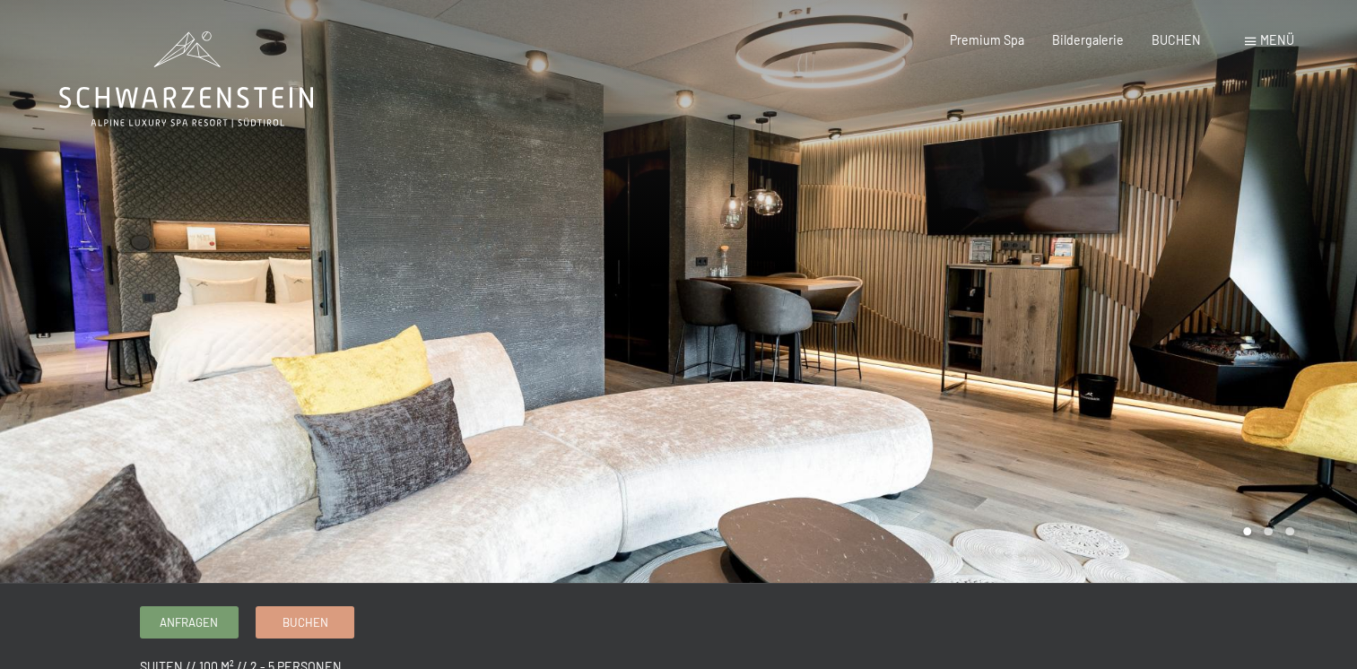
click at [1255, 259] on div at bounding box center [1018, 291] width 679 height 583
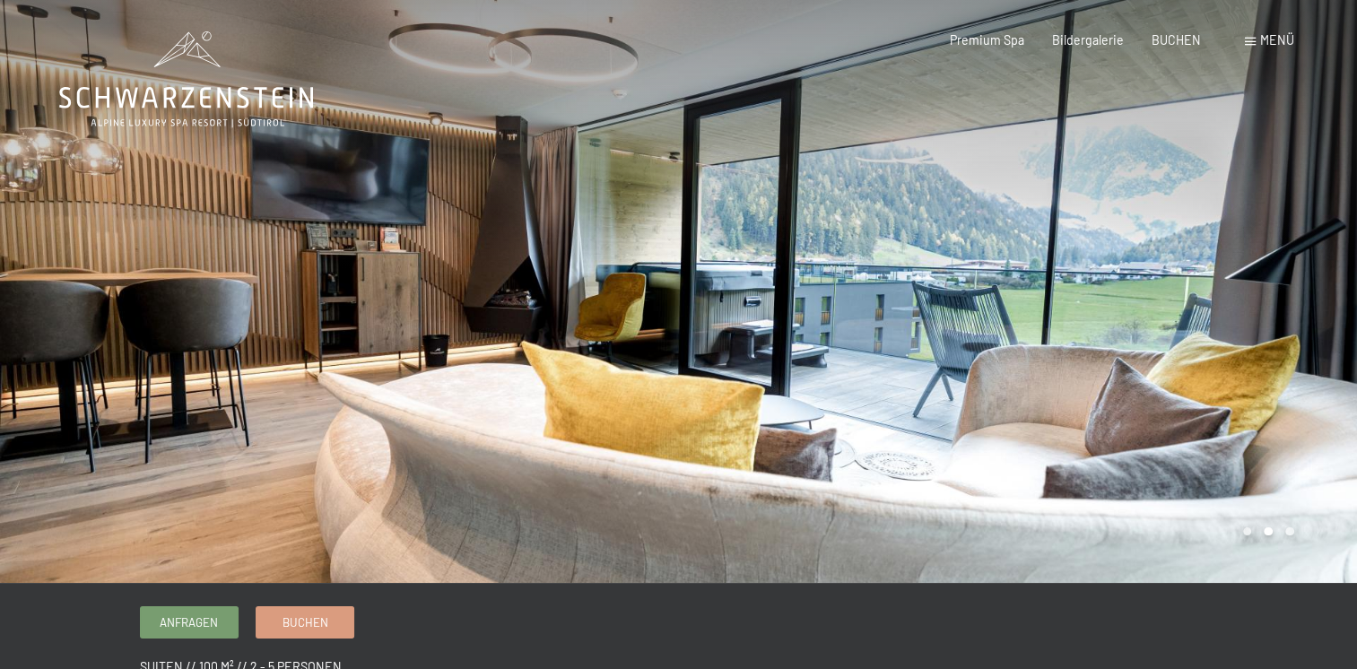
click at [1255, 259] on div at bounding box center [1018, 291] width 679 height 583
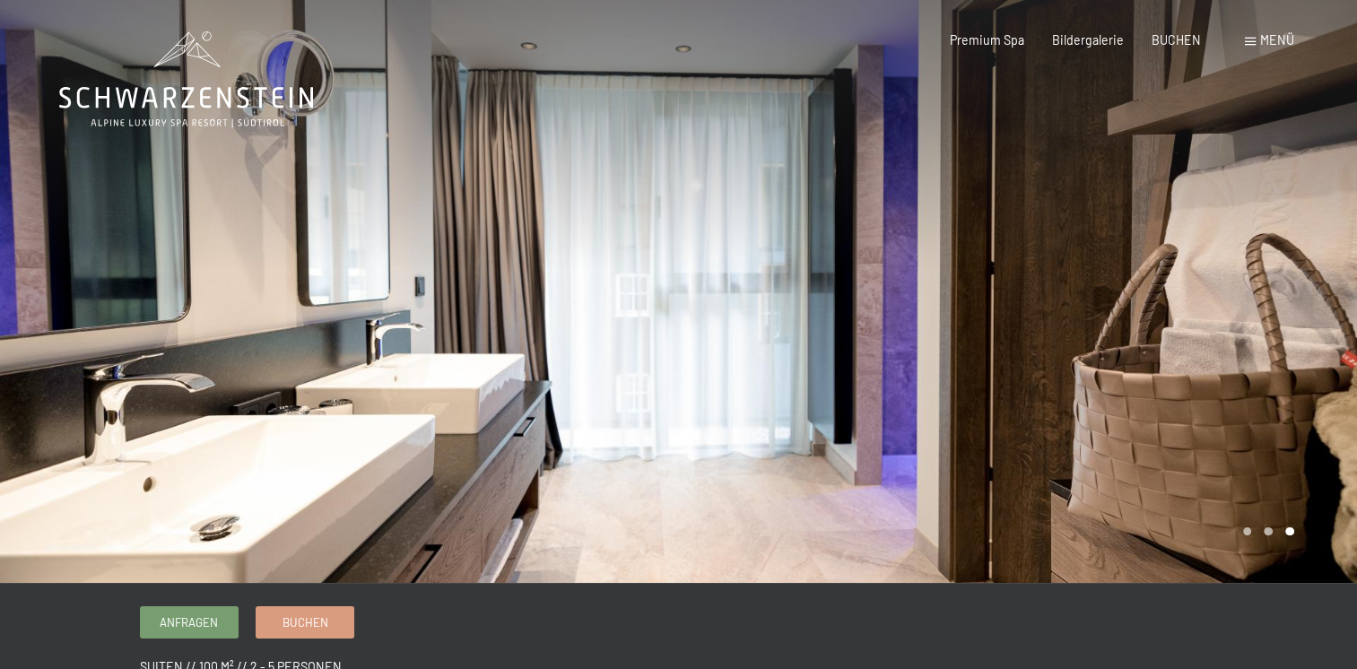
click at [1255, 259] on div at bounding box center [1018, 291] width 679 height 583
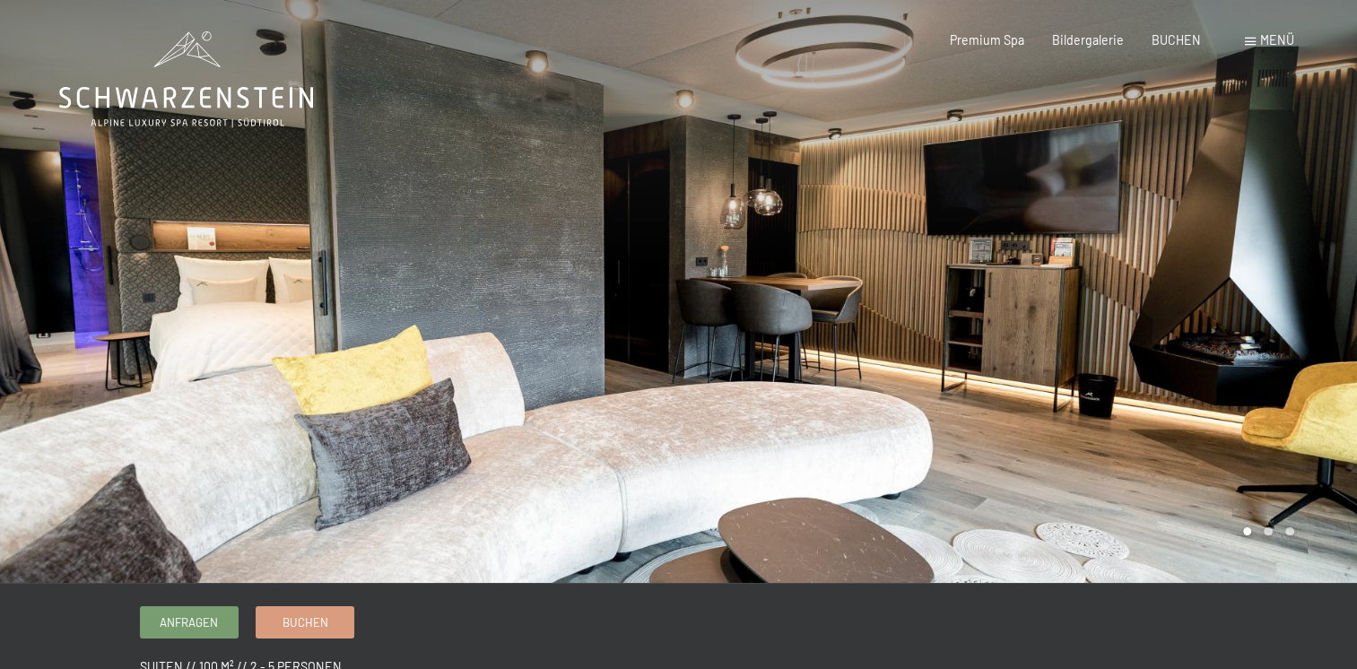
click at [1255, 259] on div at bounding box center [1018, 291] width 679 height 583
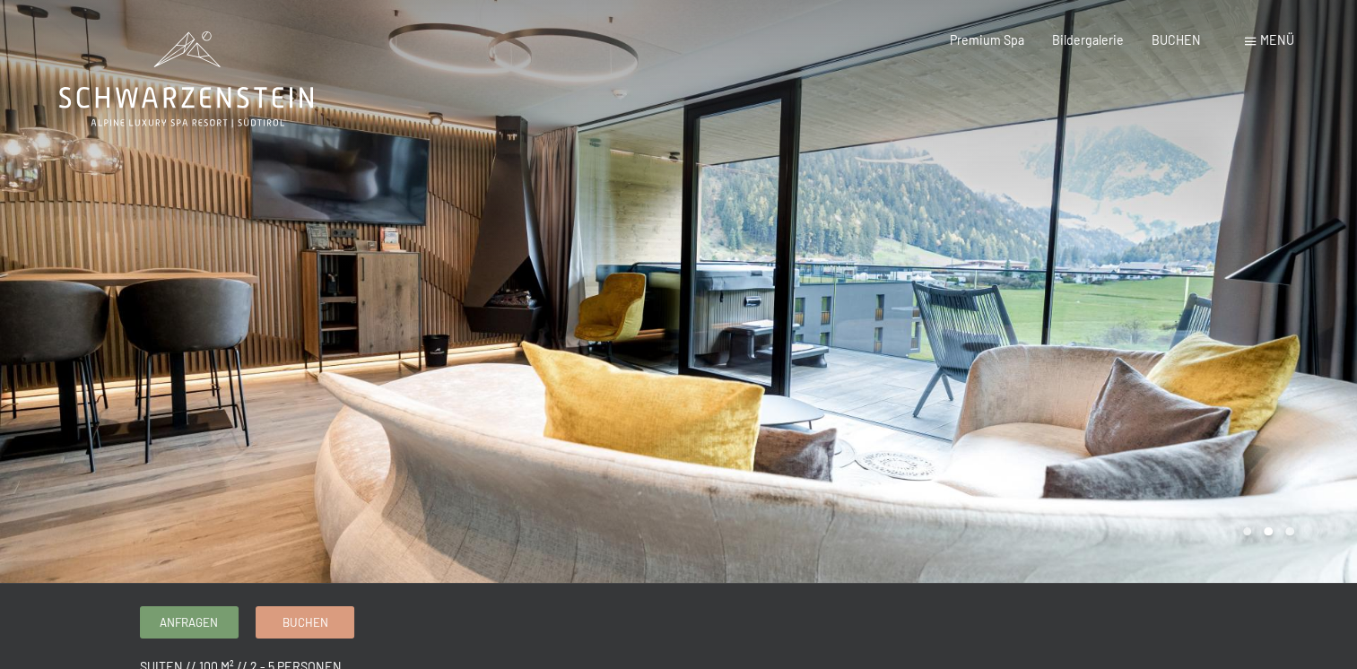
click at [1255, 259] on div at bounding box center [1018, 291] width 679 height 583
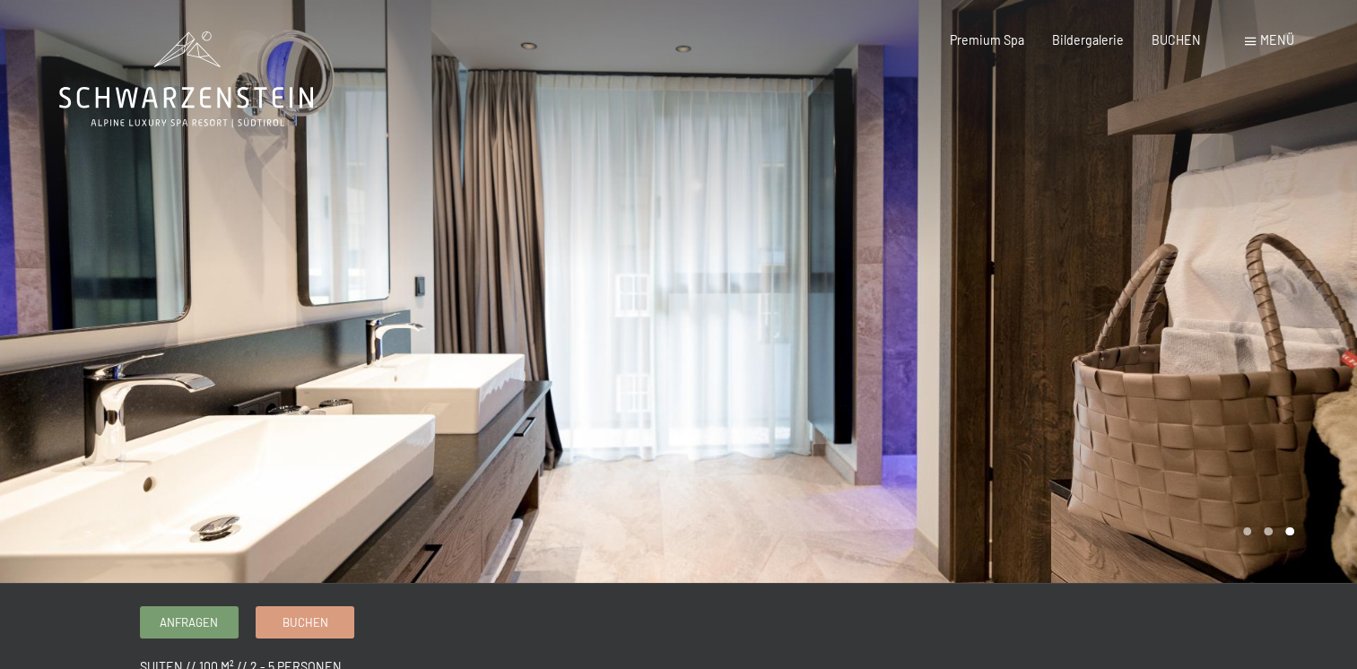
click at [1255, 259] on div at bounding box center [1018, 291] width 679 height 583
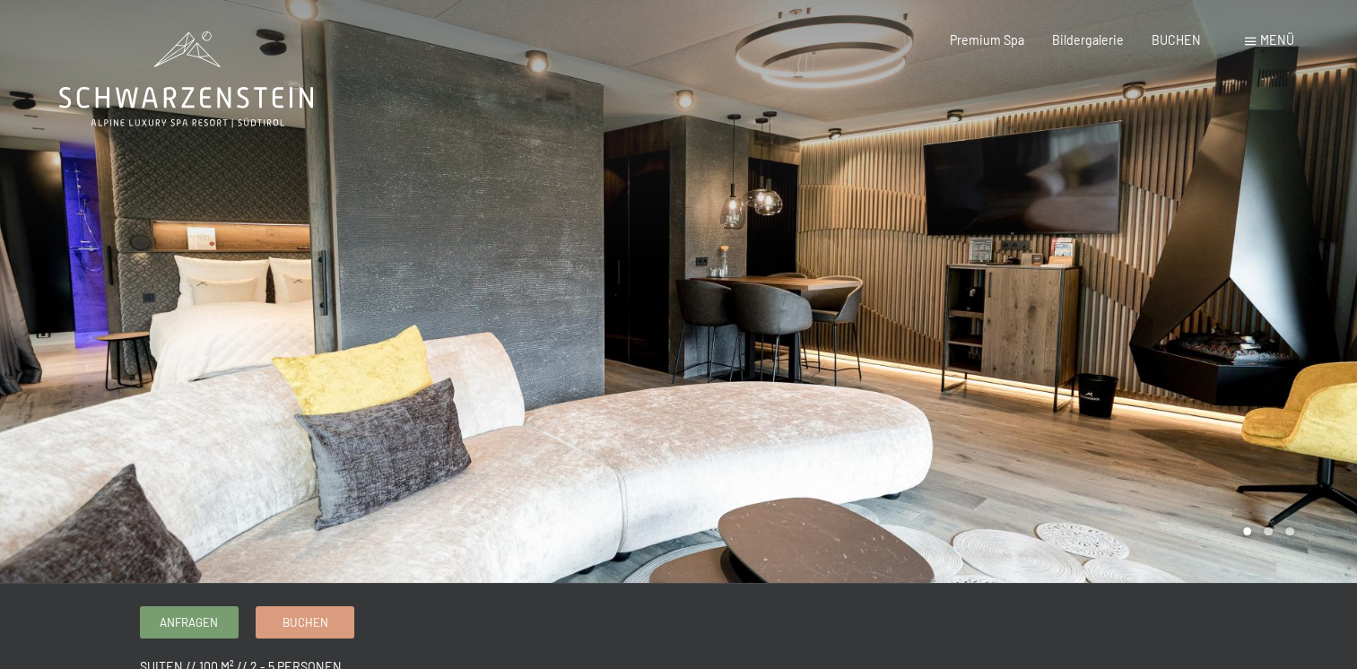
click at [1248, 303] on div at bounding box center [1018, 291] width 679 height 583
